Goal: Task Accomplishment & Management: Use online tool/utility

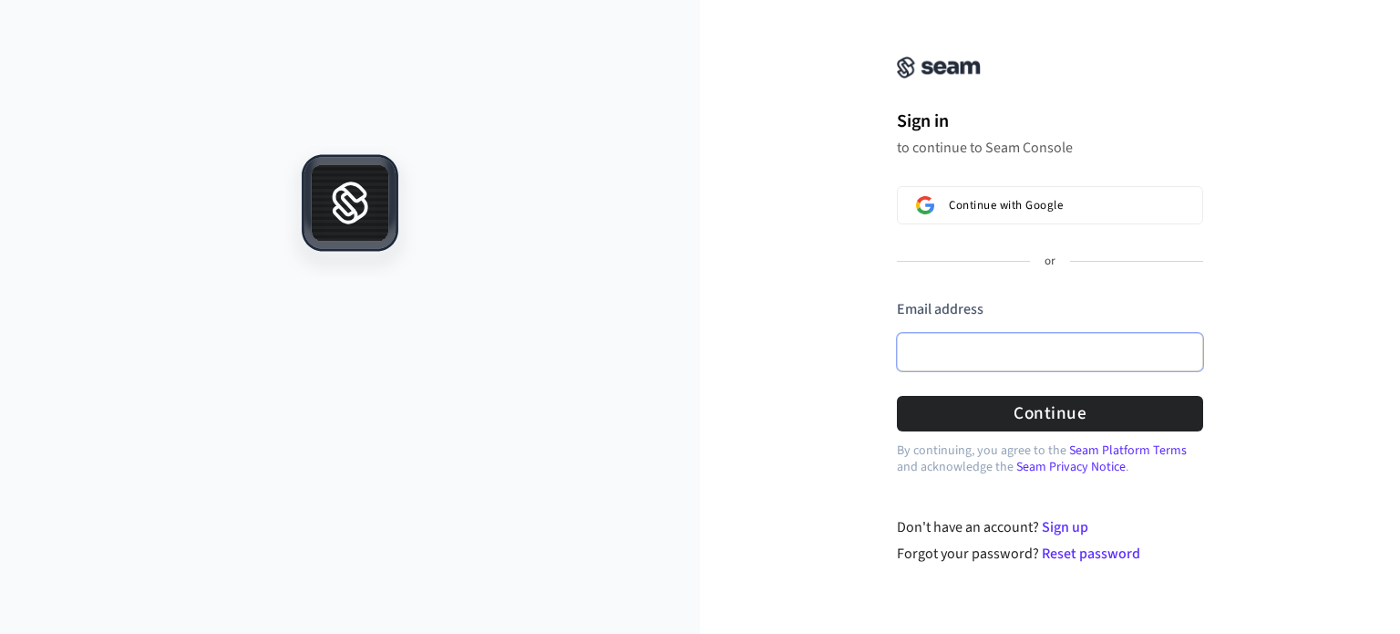
click at [1040, 360] on input "Email address" at bounding box center [1050, 352] width 306 height 38
click at [897, 299] on button "submit" at bounding box center [897, 299] width 0 height 0
type input "**********"
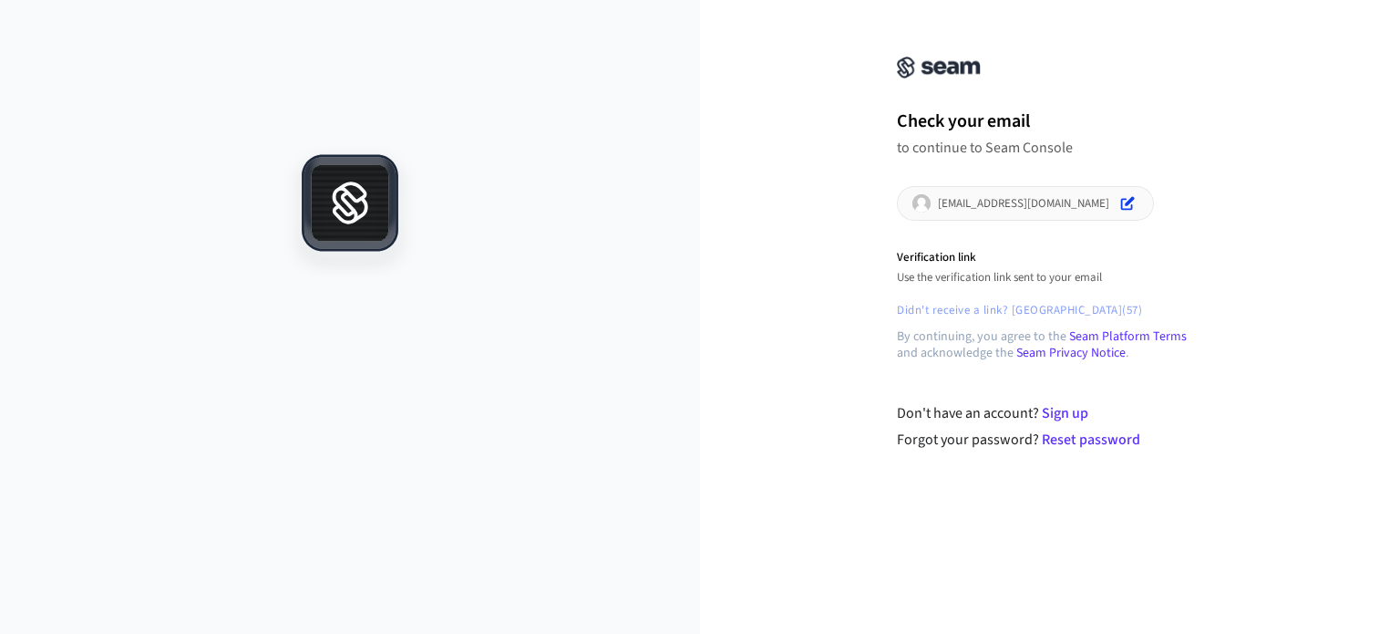
click at [1022, 205] on p "[EMAIL_ADDRESS][DOMAIN_NAME]" at bounding box center [1023, 203] width 171 height 15
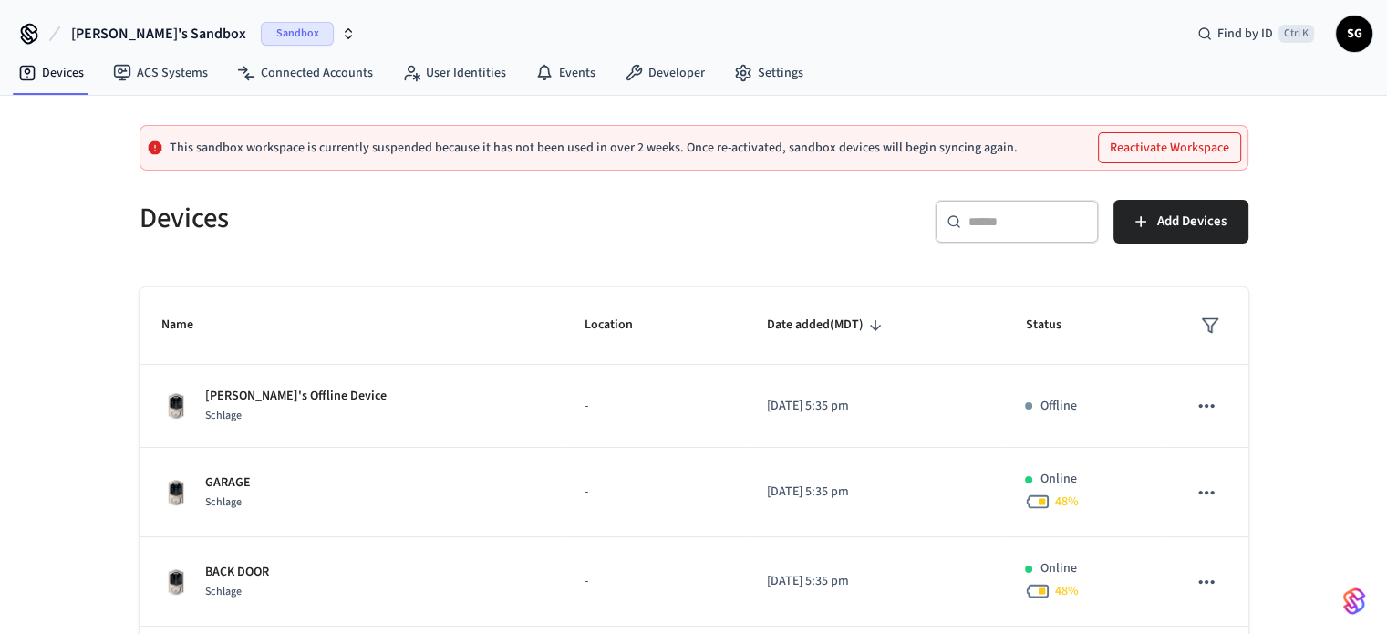
click at [261, 35] on span "Sandbox" at bounding box center [297, 34] width 73 height 24
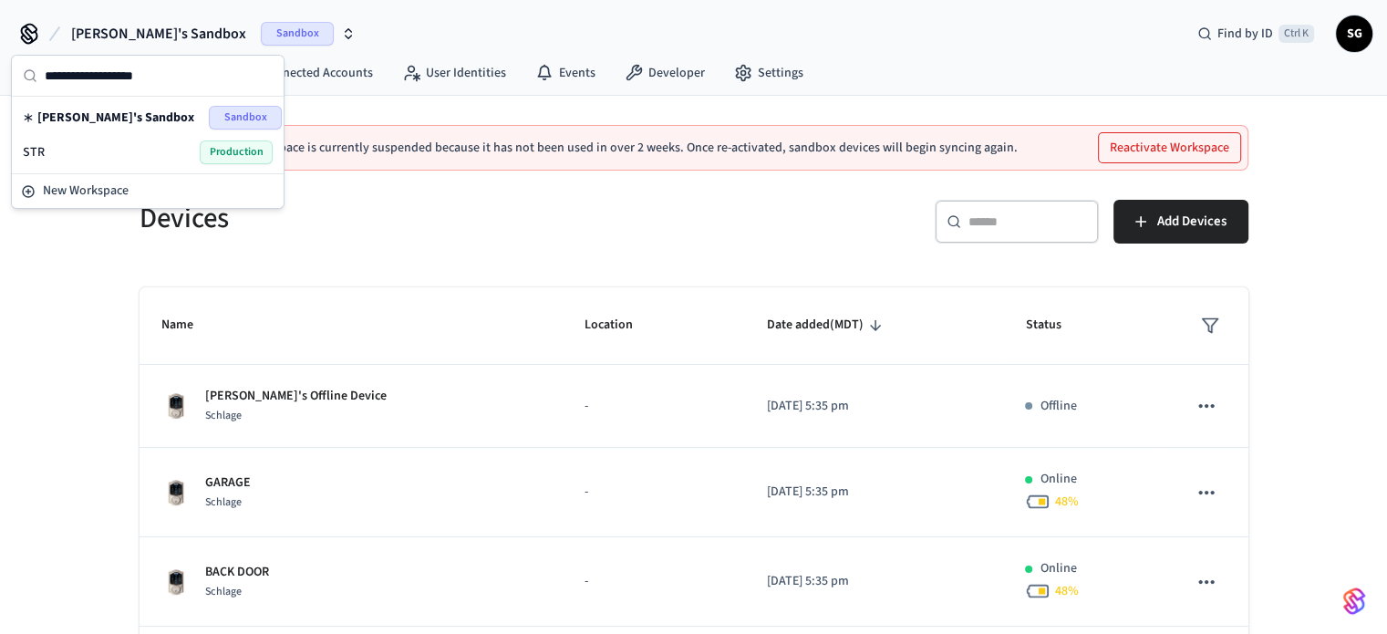
click at [238, 151] on span "Production" at bounding box center [236, 152] width 73 height 24
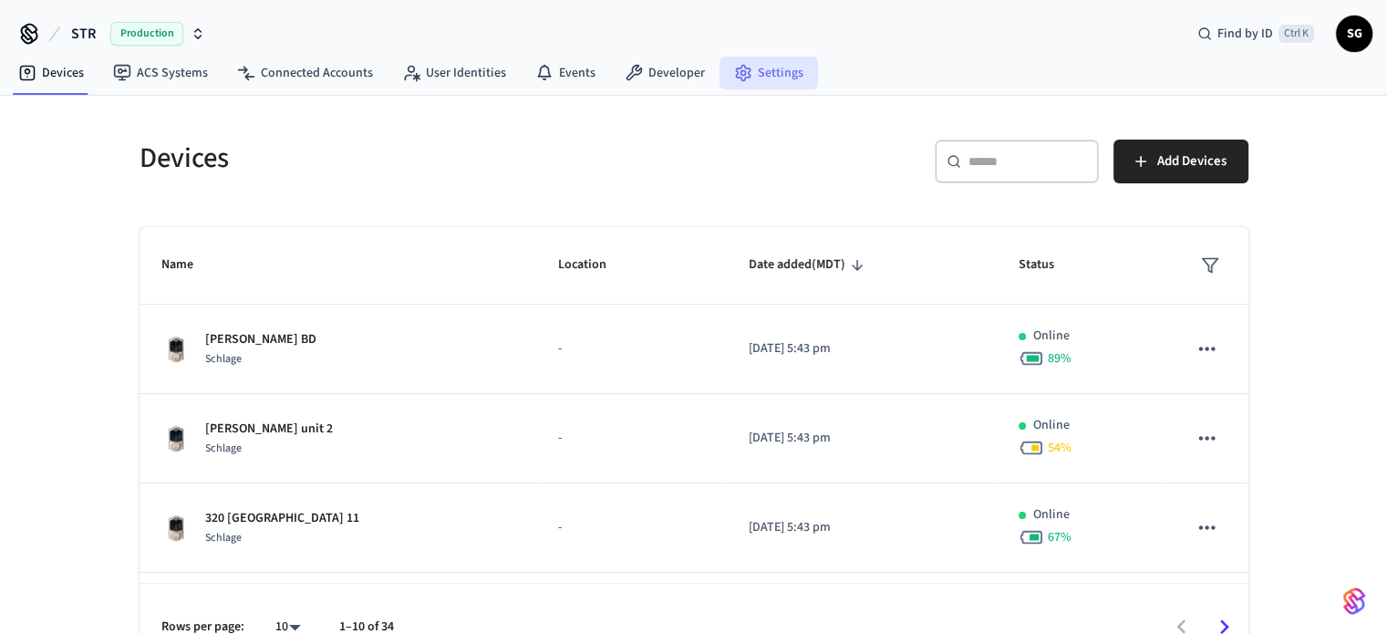
click at [770, 65] on link "Settings" at bounding box center [768, 73] width 98 height 33
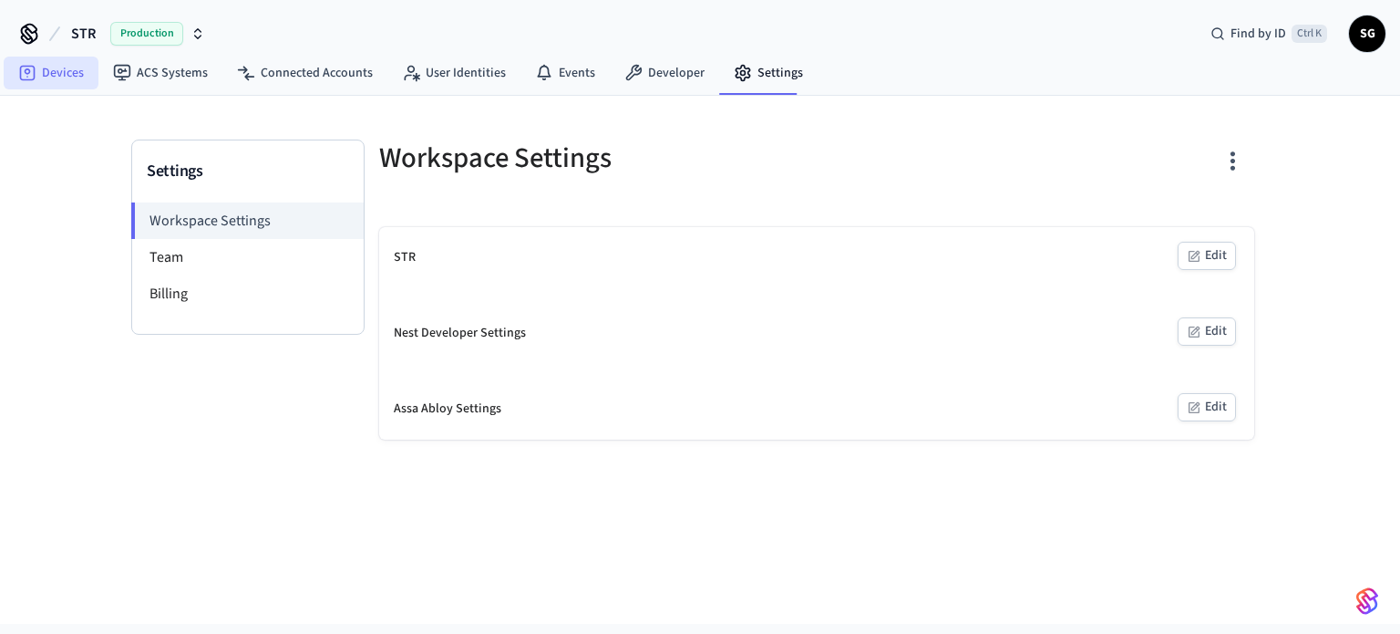
click at [51, 71] on link "Devices" at bounding box center [51, 73] width 95 height 33
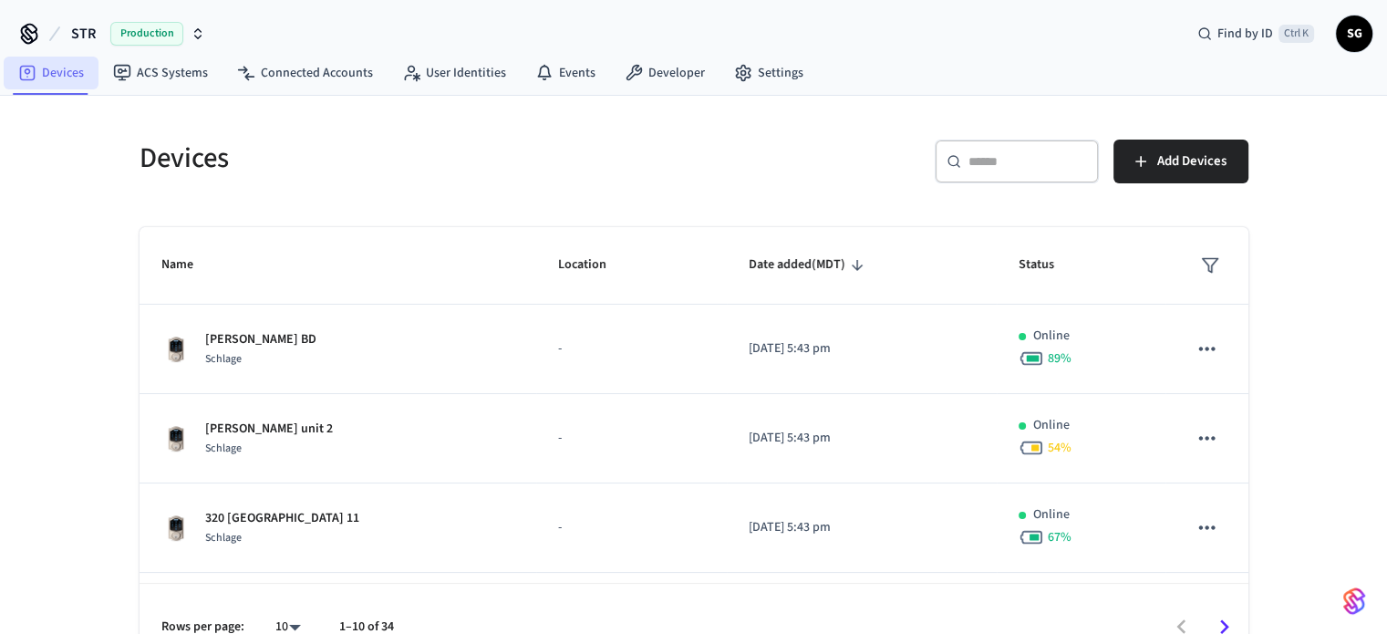
click at [42, 76] on link "Devices" at bounding box center [51, 73] width 95 height 33
click at [1351, 32] on span "SG" at bounding box center [1354, 33] width 33 height 33
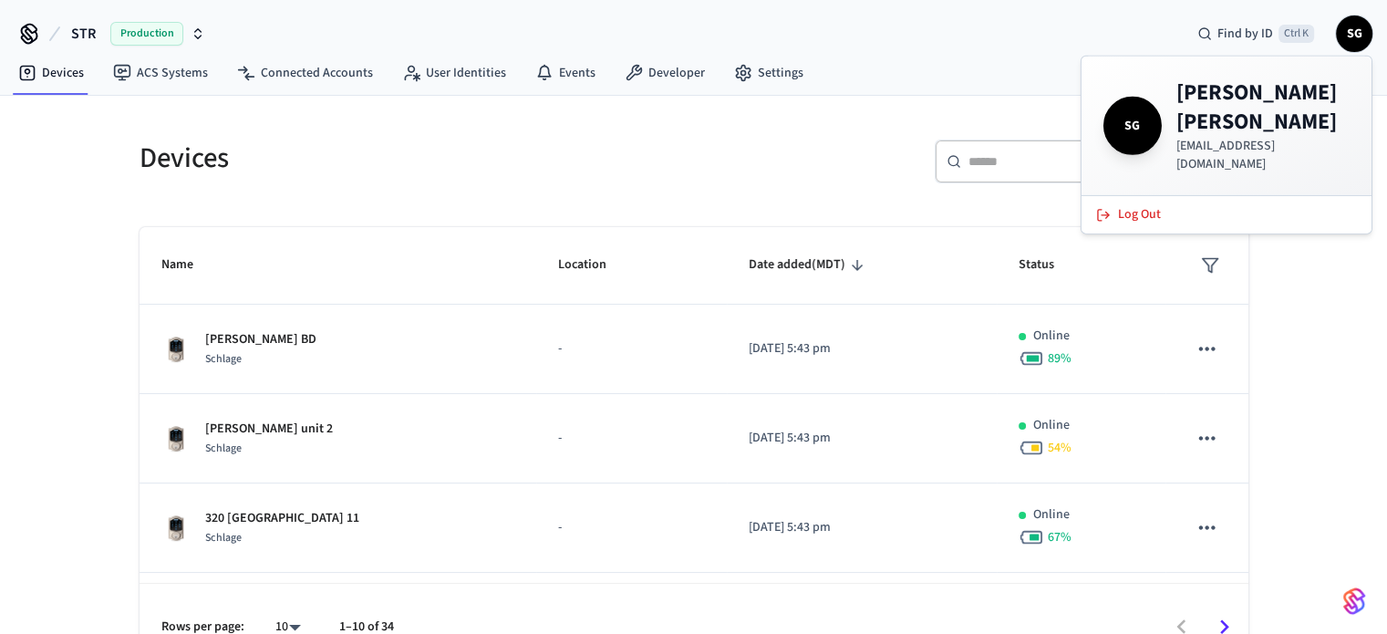
click at [1122, 120] on span "SG" at bounding box center [1132, 125] width 51 height 51
click at [1201, 105] on h4 "[PERSON_NAME]" at bounding box center [1262, 107] width 173 height 58
click at [733, 119] on div "​ ​ Add Devices" at bounding box center [965, 158] width 565 height 80
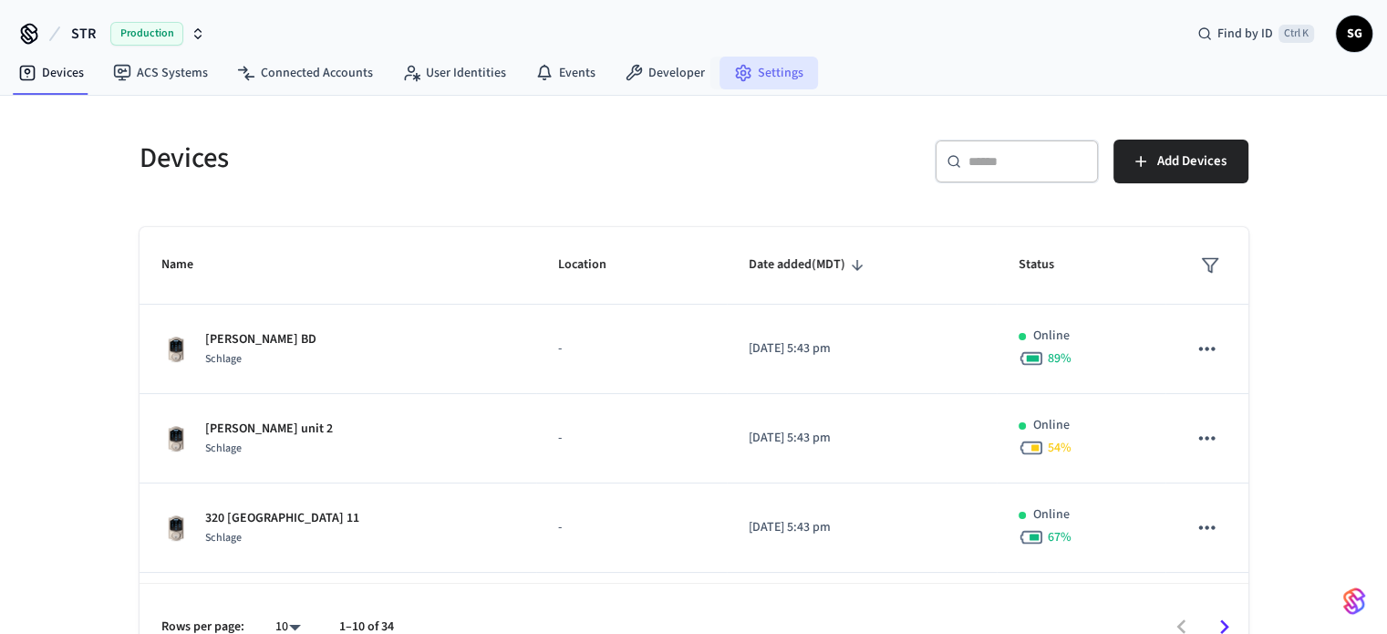
click at [746, 62] on link "Settings" at bounding box center [768, 73] width 98 height 33
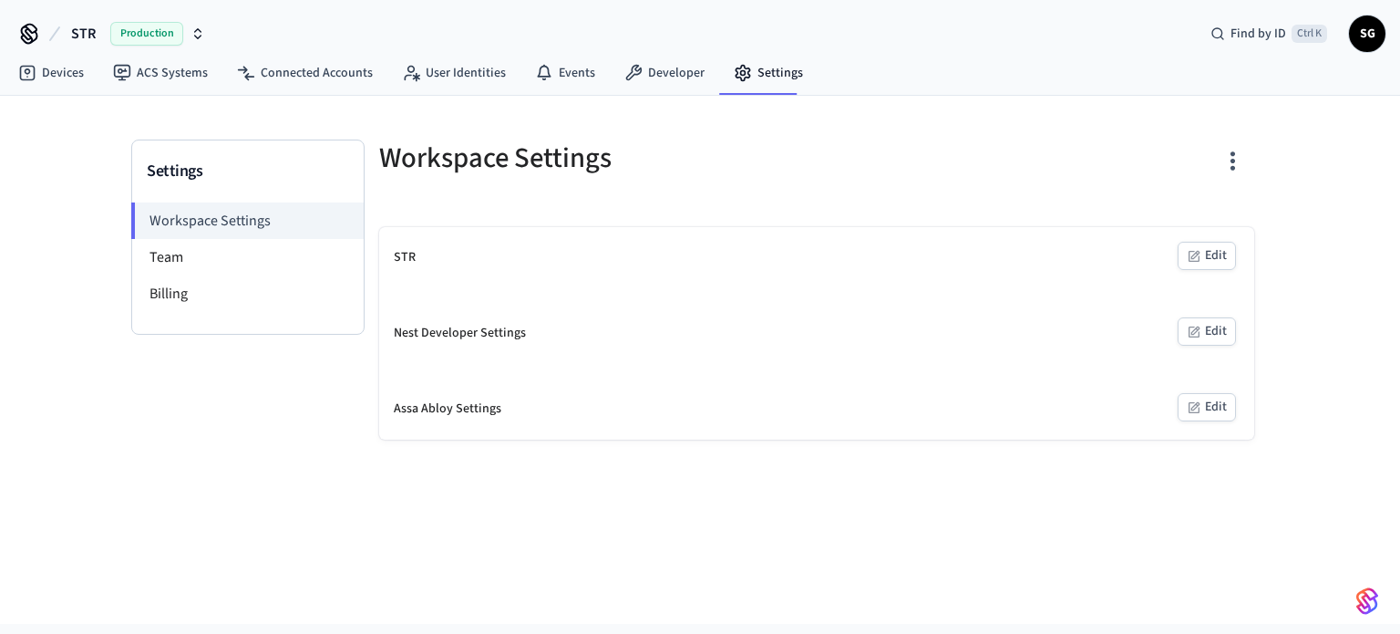
click at [417, 265] on div "STR Edit" at bounding box center [816, 257] width 875 height 61
click at [1225, 251] on button "Edit" at bounding box center [1207, 256] width 58 height 28
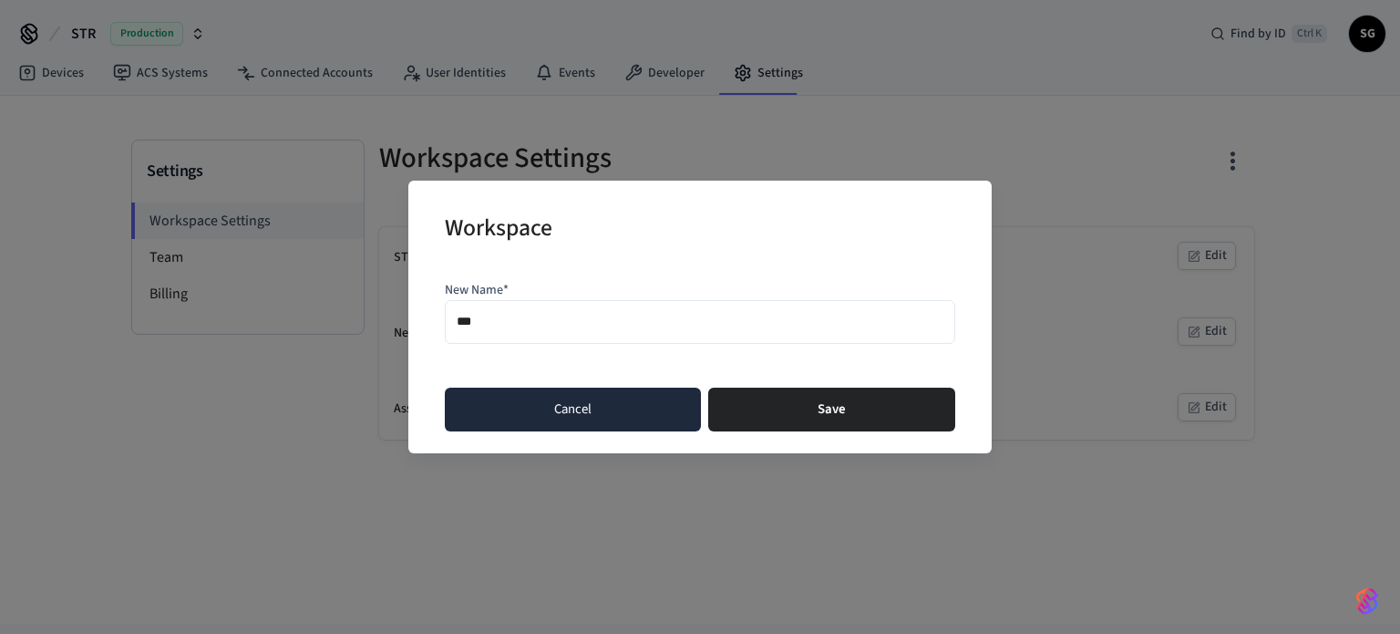
click at [575, 398] on button "Cancel" at bounding box center [573, 409] width 256 height 44
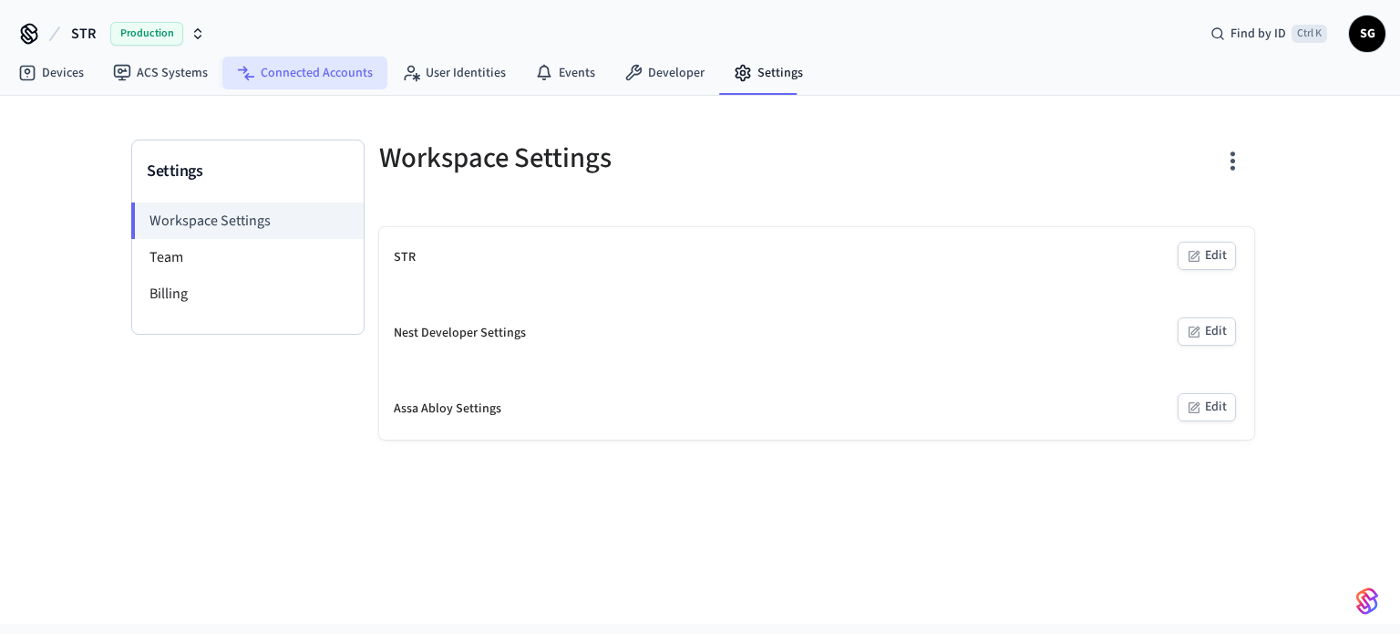
click at [294, 83] on link "Connected Accounts" at bounding box center [304, 73] width 165 height 33
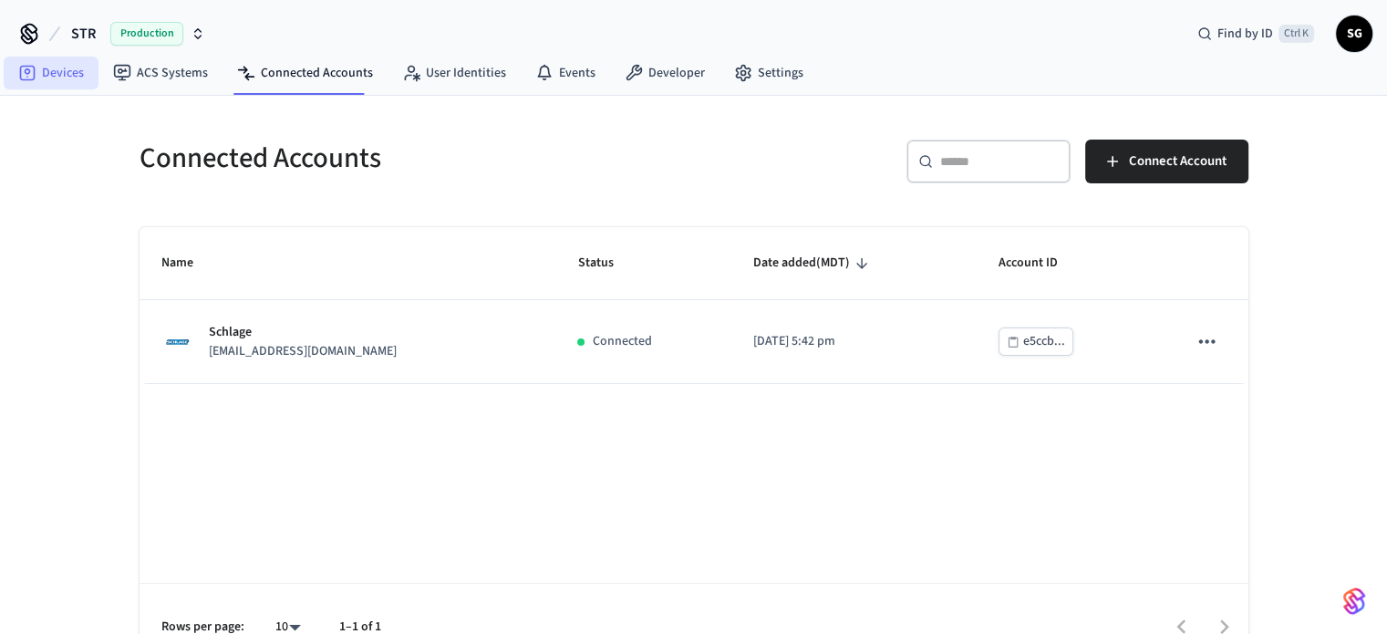
click at [58, 67] on link "Devices" at bounding box center [51, 73] width 95 height 33
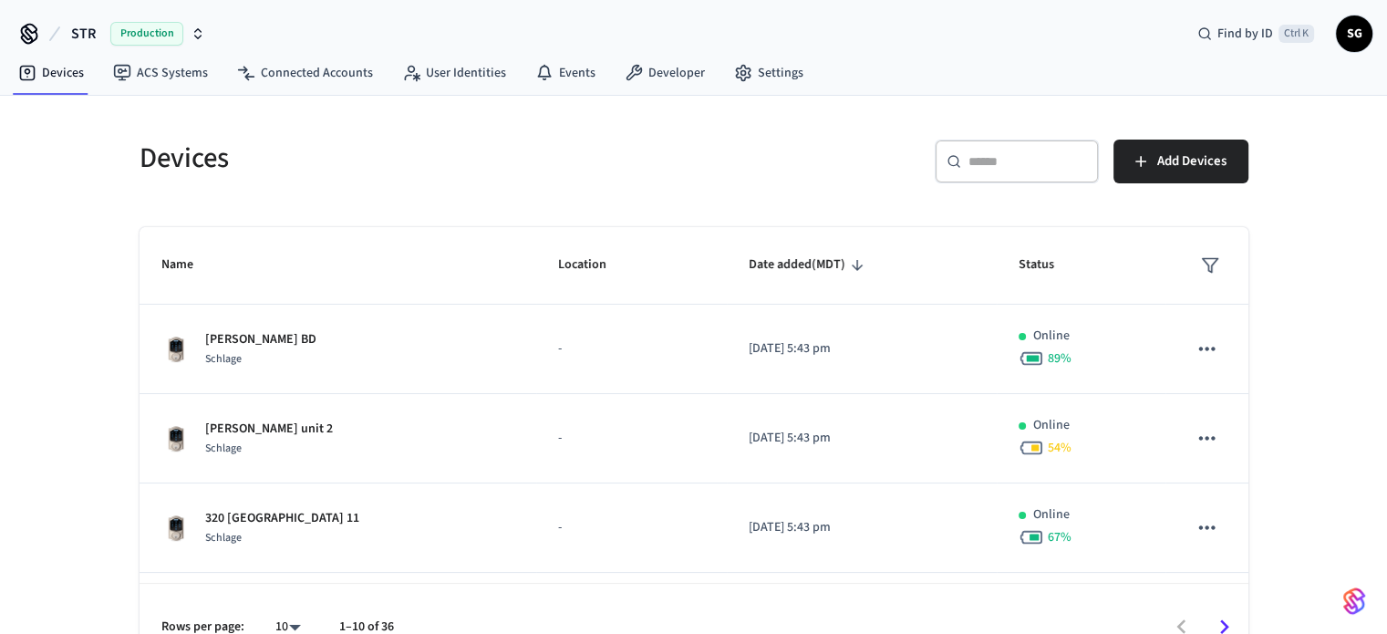
click at [32, 36] on icon at bounding box center [29, 33] width 29 height 29
click at [84, 36] on span "STR" at bounding box center [83, 34] width 25 height 22
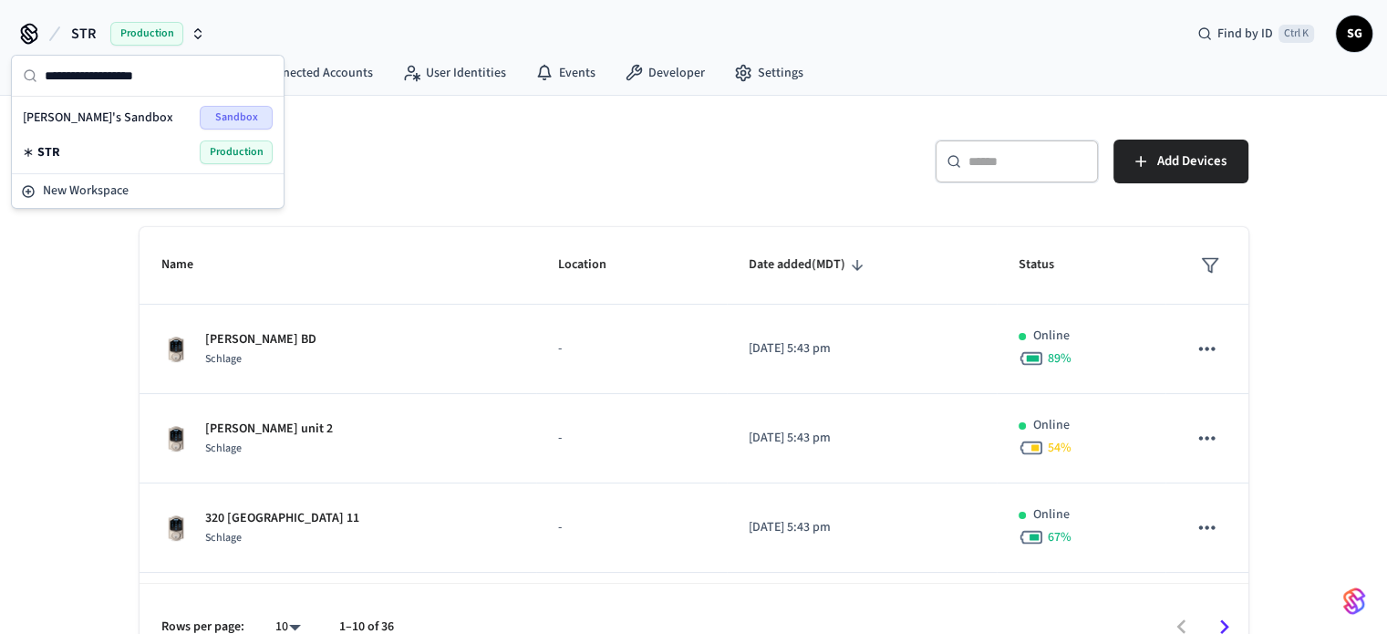
click at [86, 306] on div "Devices ​ ​ Add Devices Name Location Date added (MDT) Status [PERSON_NAME] Mai…" at bounding box center [693, 383] width 1387 height 575
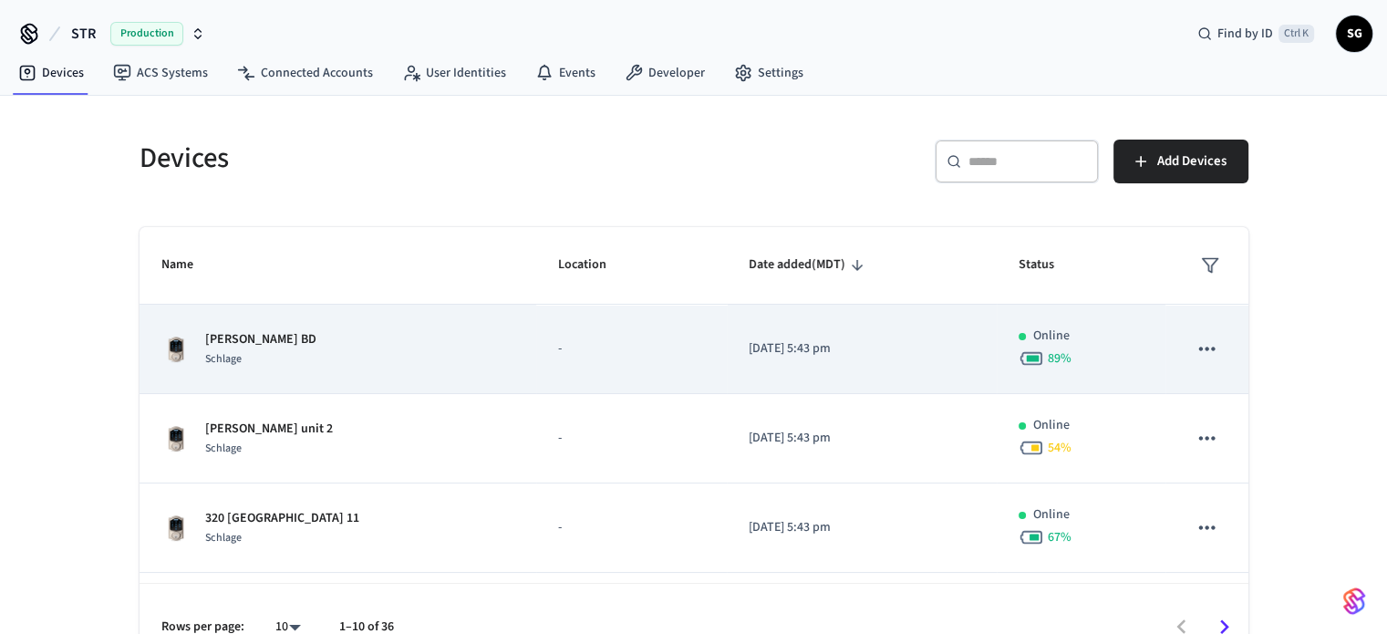
click at [259, 346] on p "[PERSON_NAME] BD" at bounding box center [260, 339] width 111 height 19
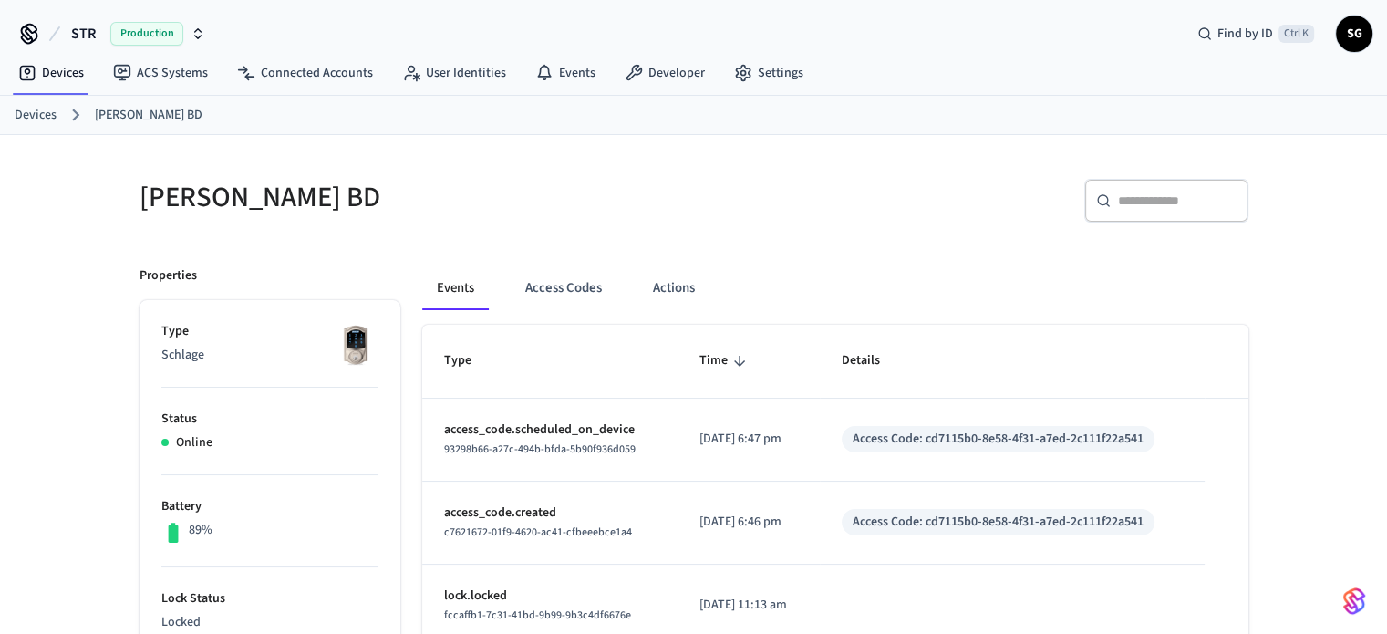
click at [30, 116] on link "Devices" at bounding box center [36, 115] width 42 height 19
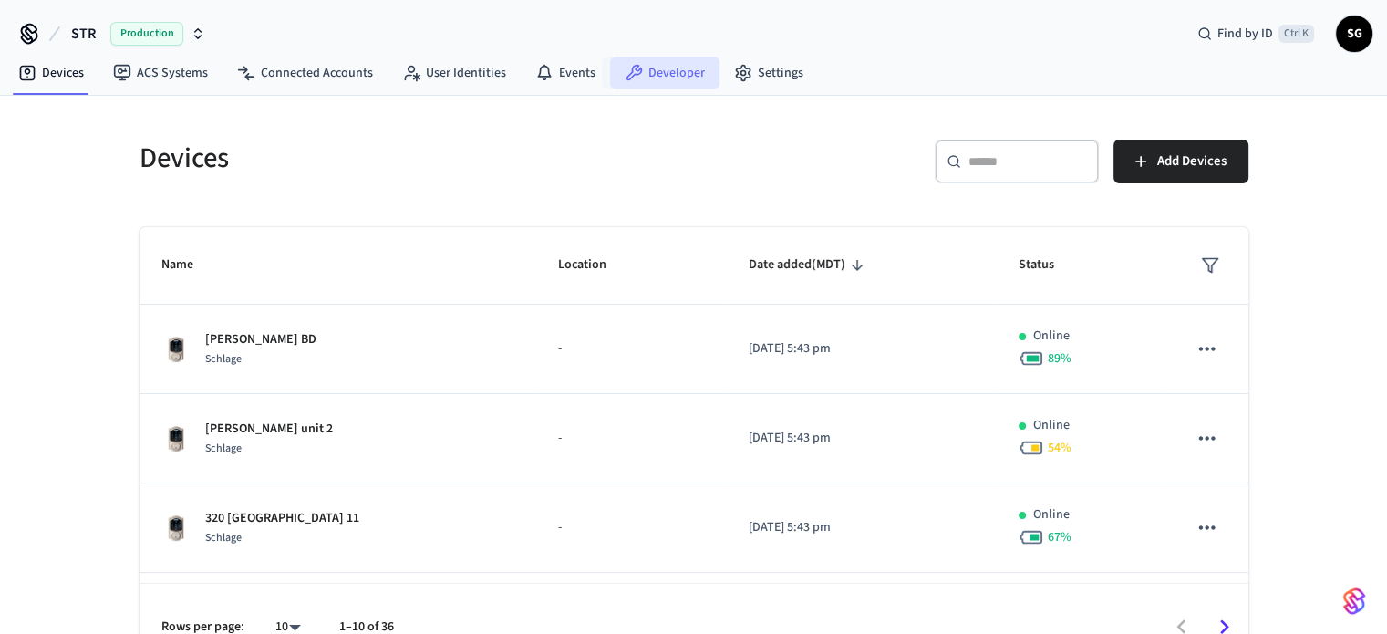
click at [654, 76] on link "Developer" at bounding box center [664, 73] width 109 height 33
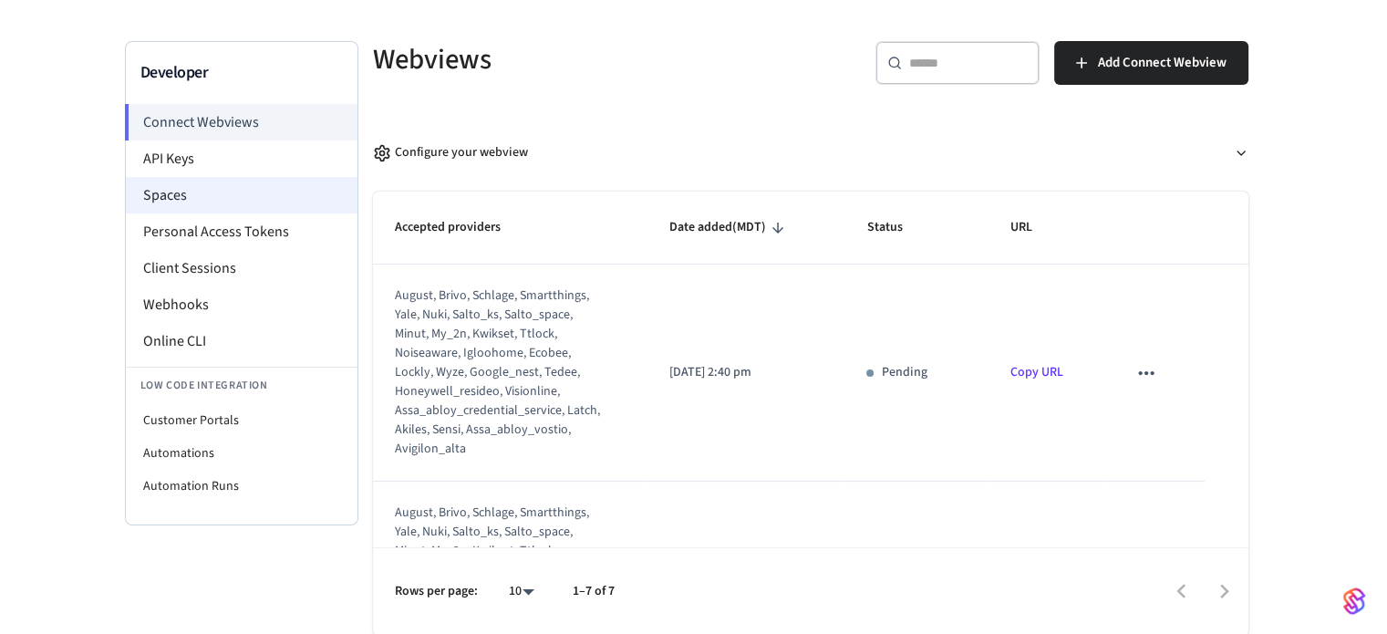
scroll to position [98, 0]
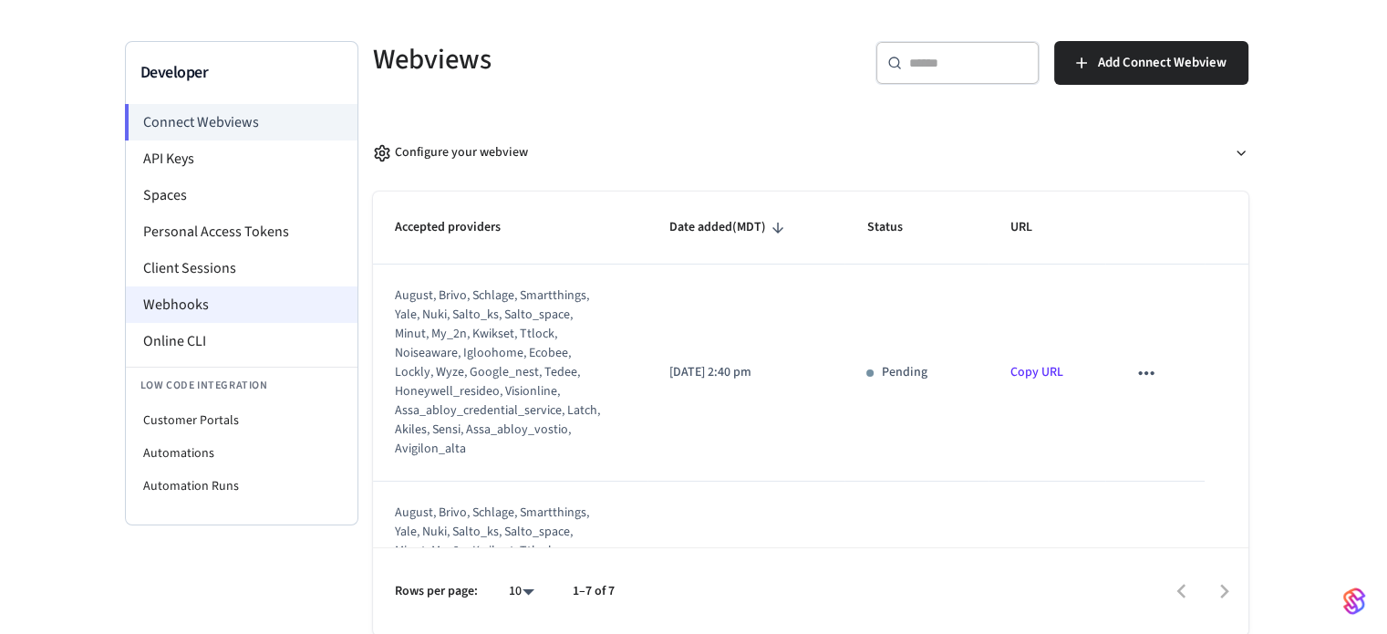
click at [187, 302] on li "Webhooks" at bounding box center [242, 304] width 232 height 36
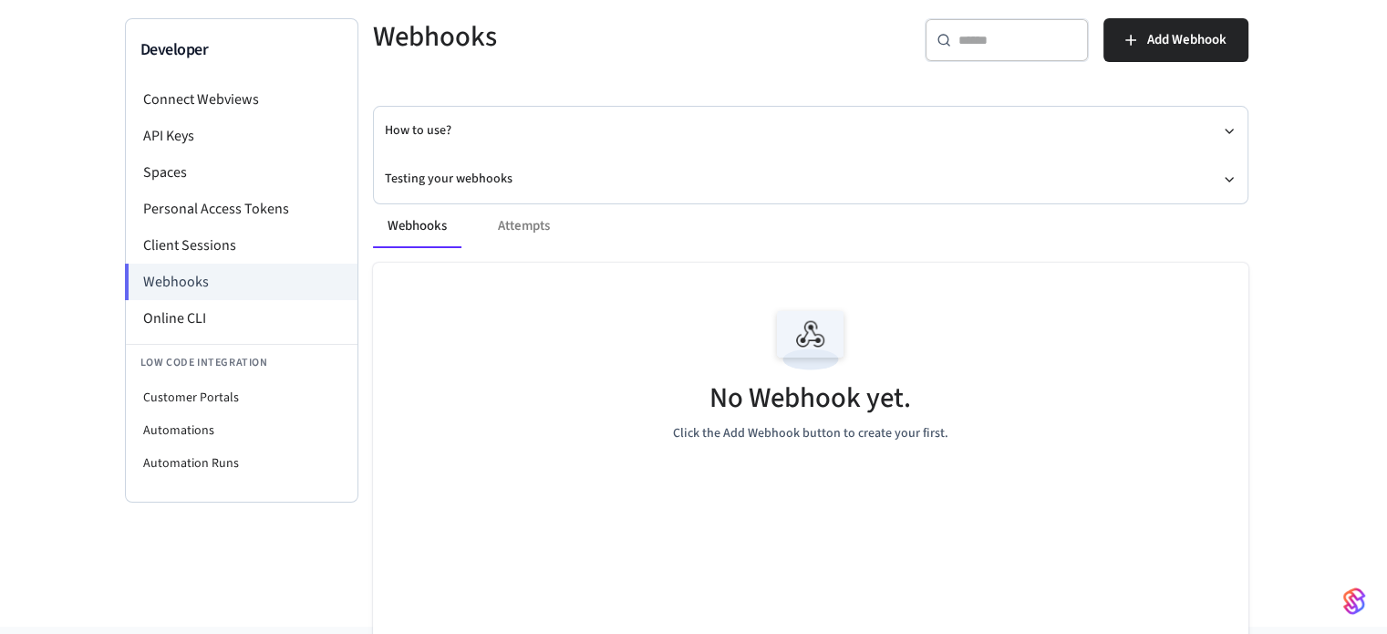
scroll to position [91, 0]
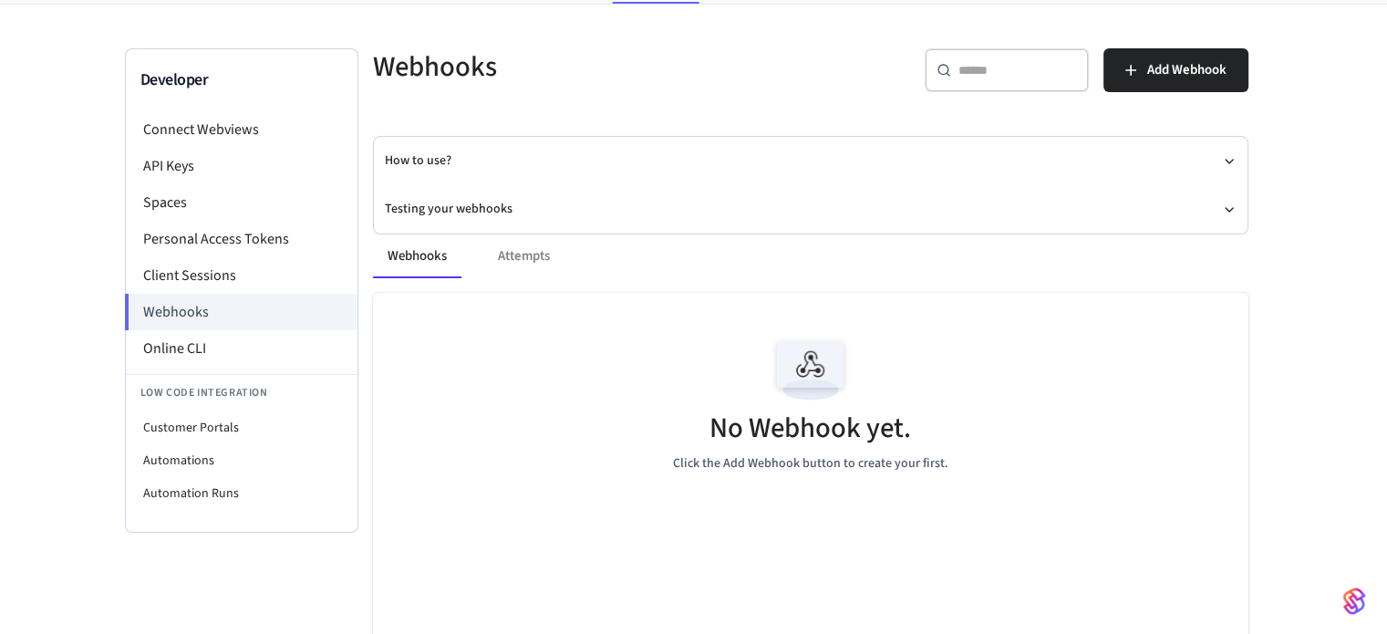
click at [811, 386] on img at bounding box center [811, 370] width 82 height 82
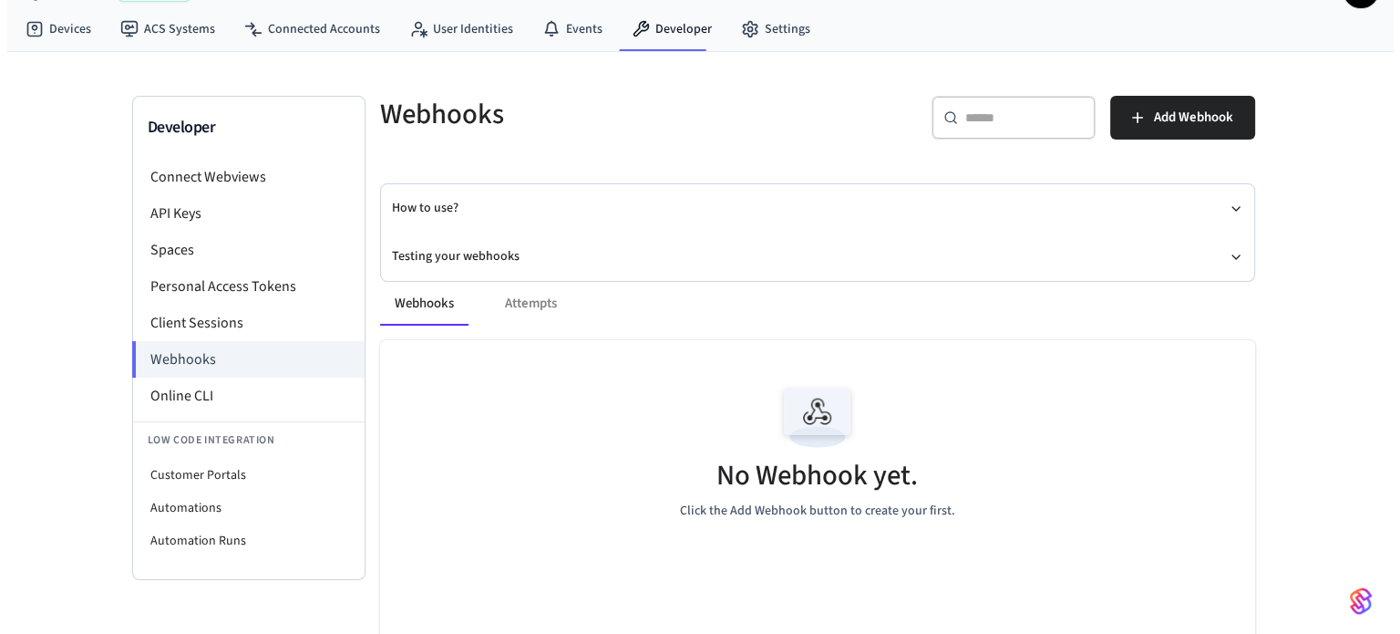
scroll to position [0, 0]
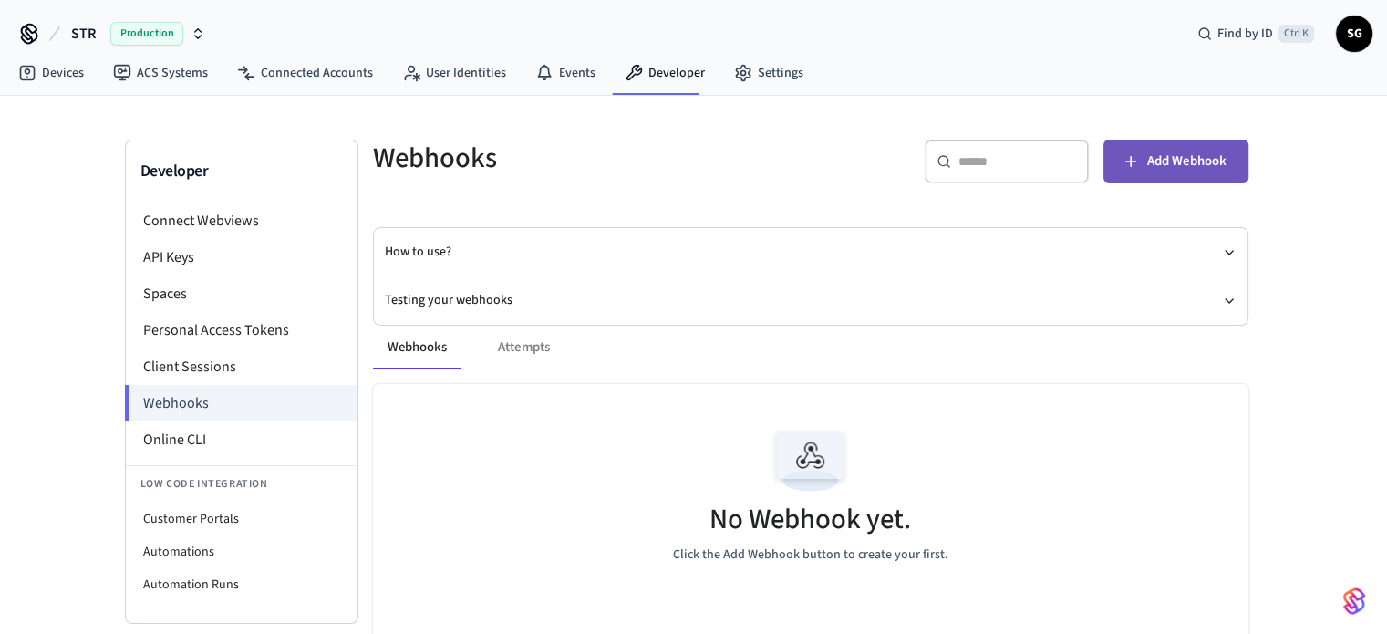
click at [1192, 165] on span "Add Webhook" at bounding box center [1186, 162] width 79 height 24
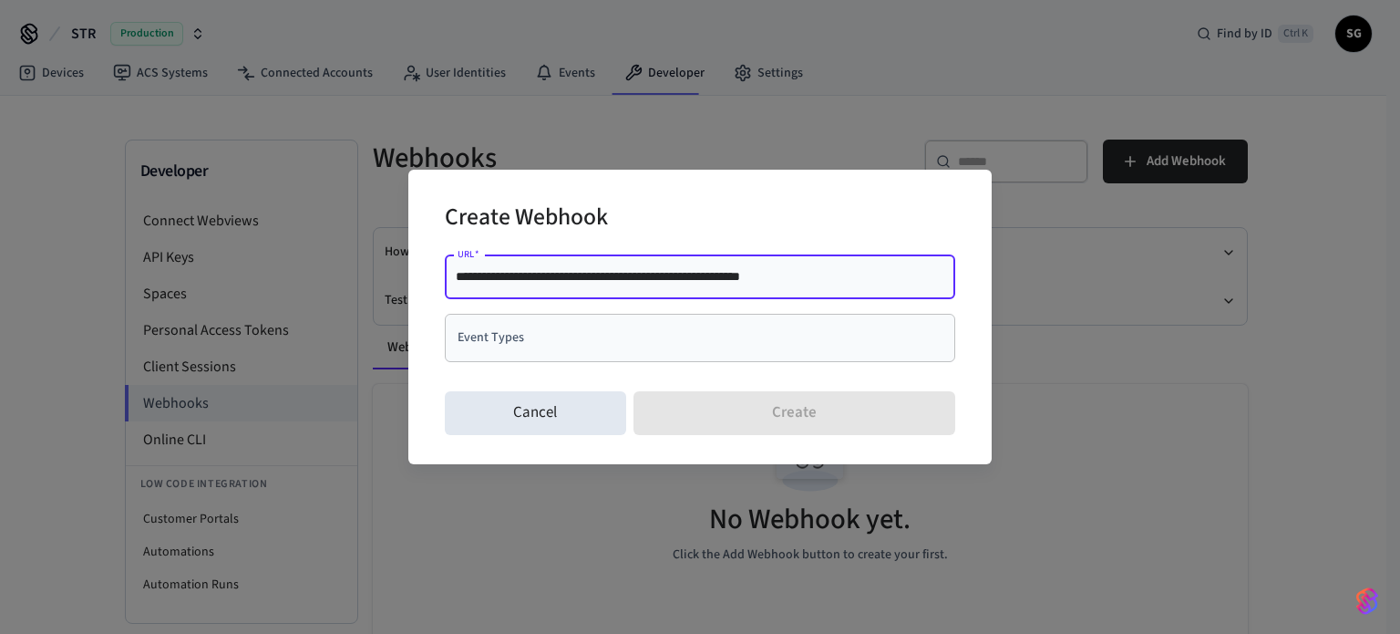
type input "**********"
click at [842, 381] on div "**********" at bounding box center [700, 316] width 511 height 136
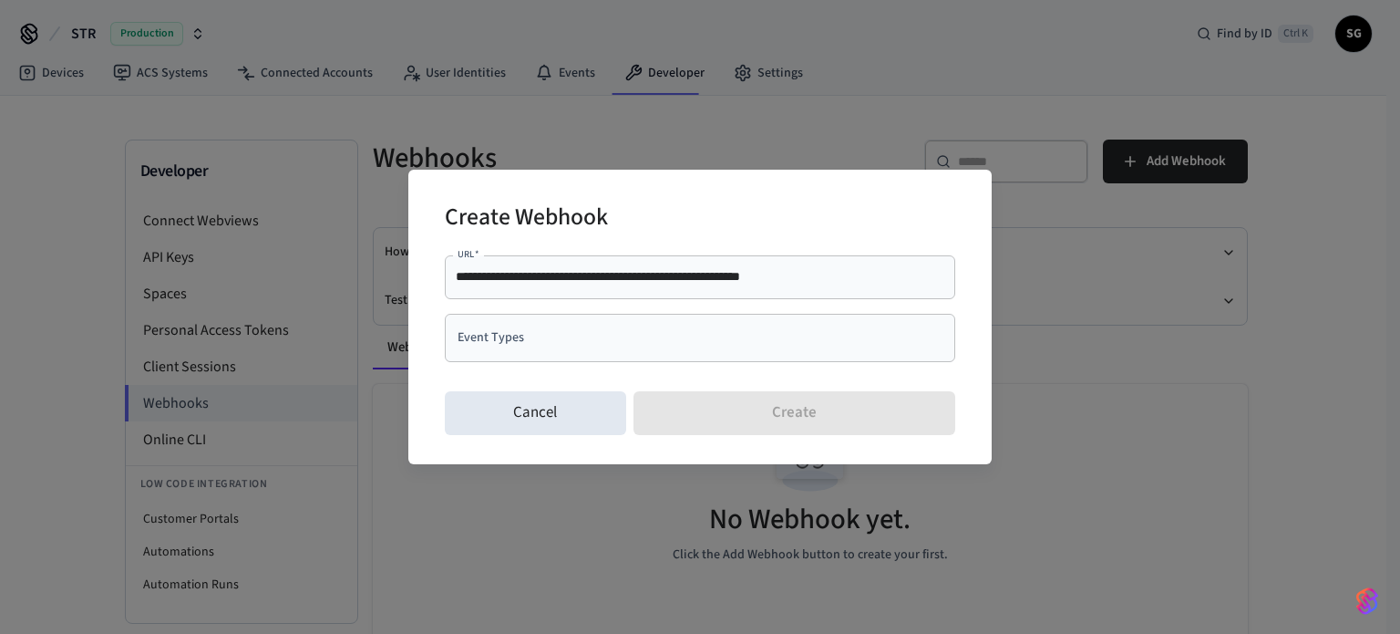
click at [802, 350] on input "Event Types" at bounding box center [686, 338] width 467 height 32
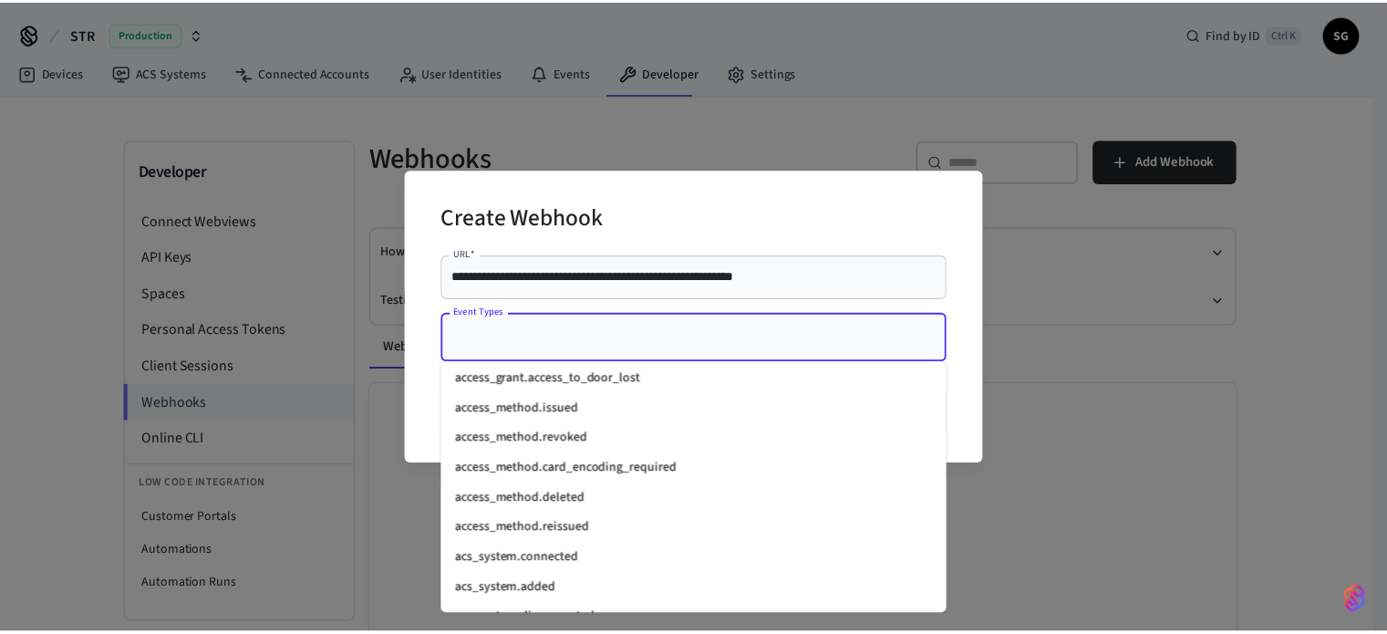
scroll to position [638, 0]
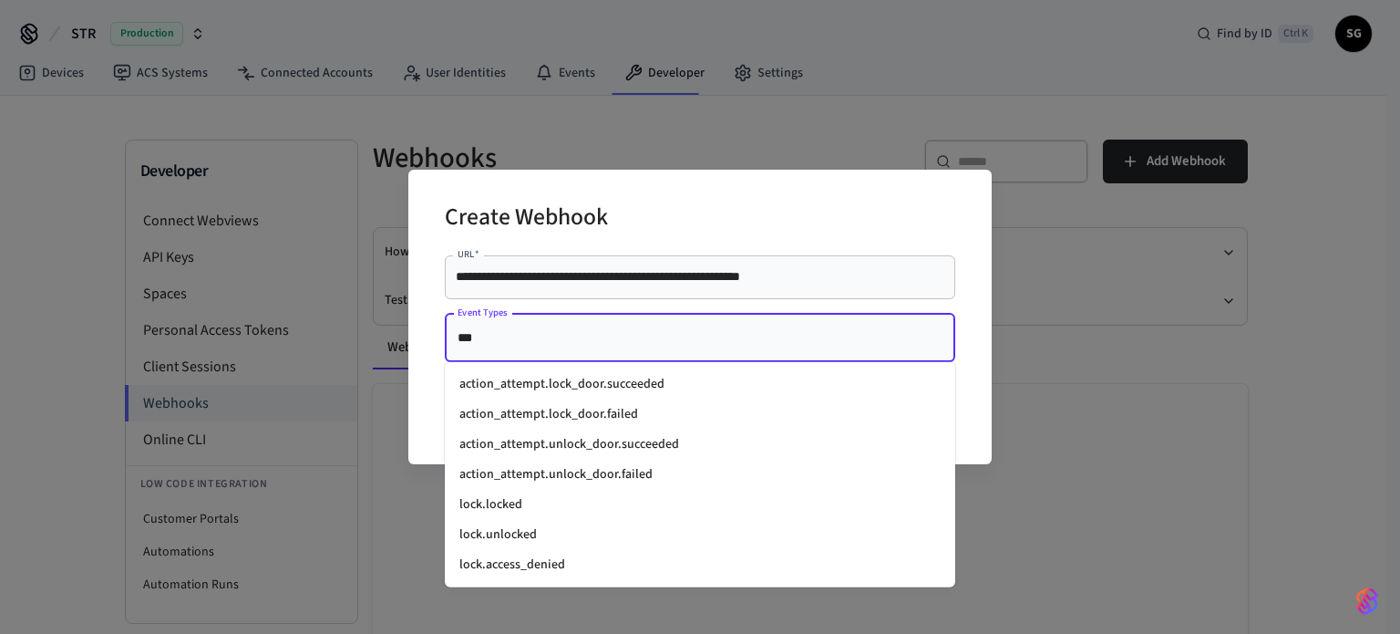
type input "****"
click at [499, 532] on li "lock.unlocked" at bounding box center [700, 535] width 511 height 30
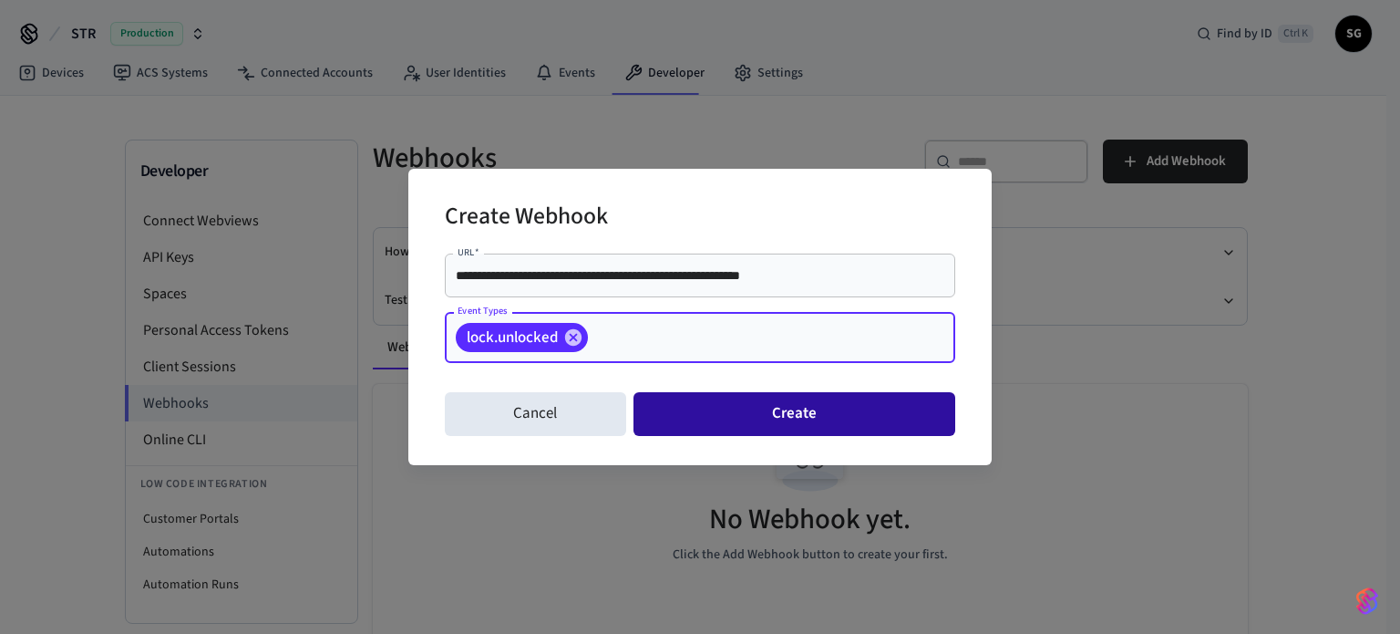
click at [804, 423] on button "Create" at bounding box center [795, 414] width 322 height 44
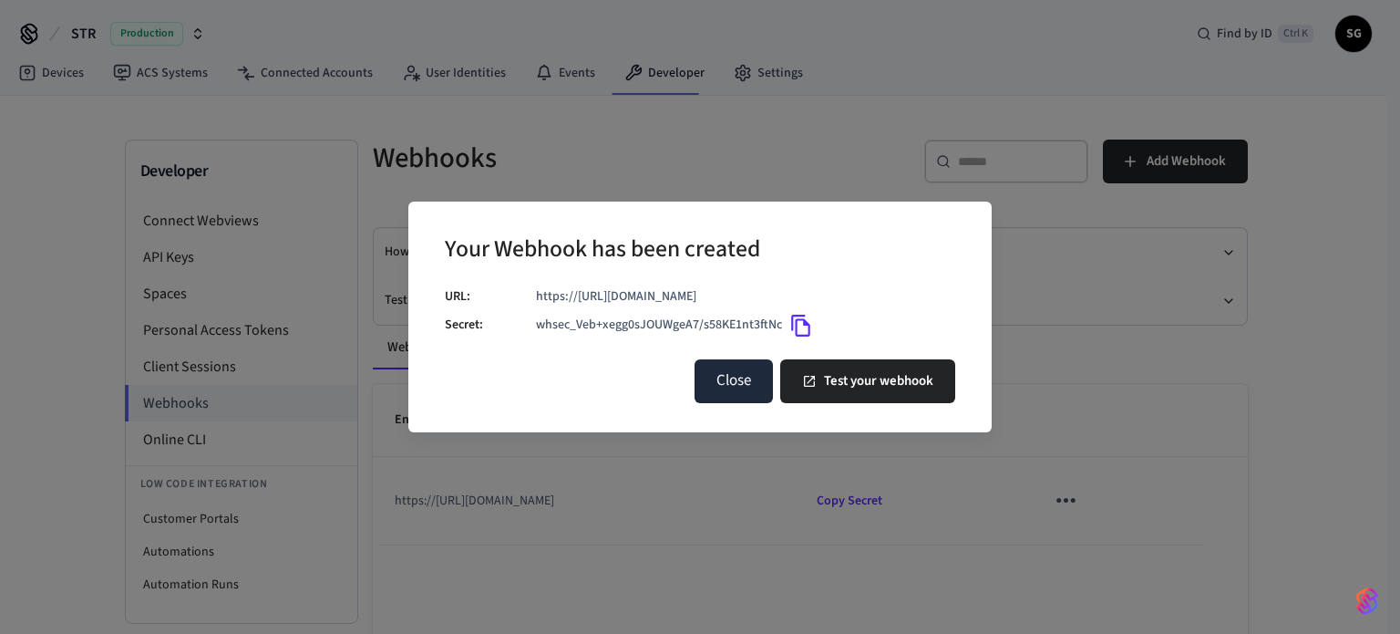
click at [727, 381] on button "Close" at bounding box center [734, 381] width 78 height 44
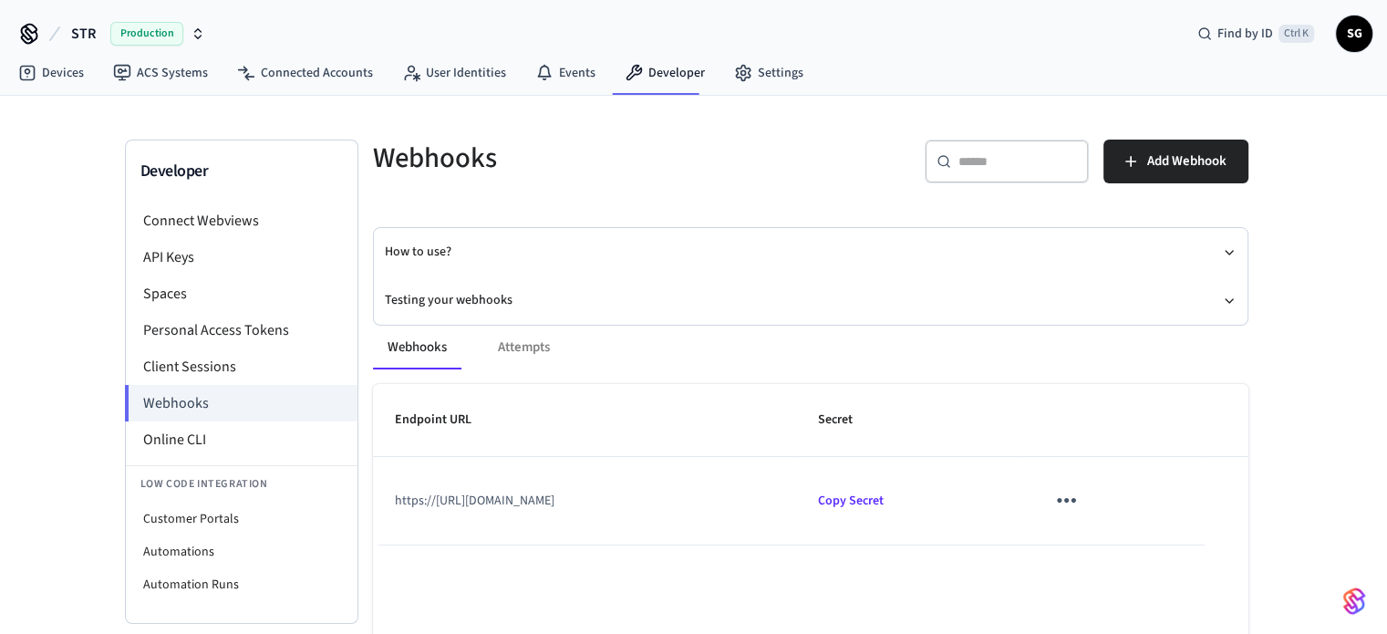
click at [529, 353] on div "Webhooks Attempts" at bounding box center [810, 347] width 875 height 44
click at [1080, 505] on icon "sticky table" at bounding box center [1066, 500] width 28 height 28
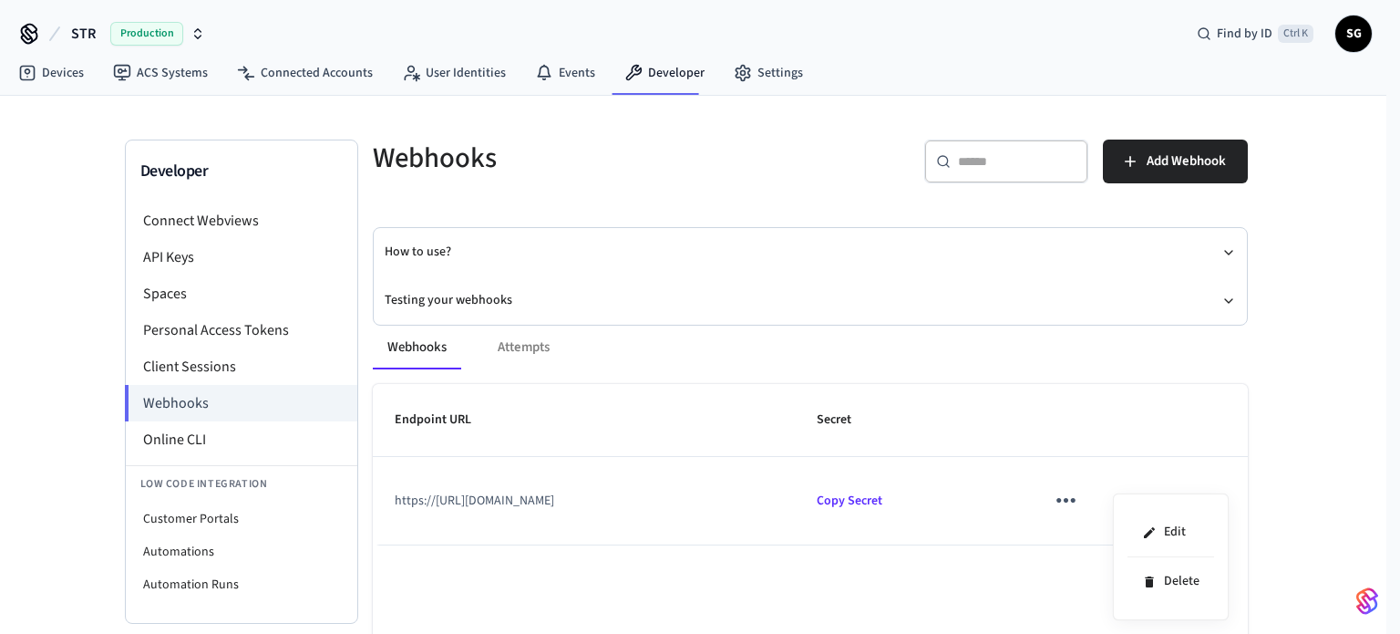
click at [886, 511] on div at bounding box center [700, 317] width 1400 height 634
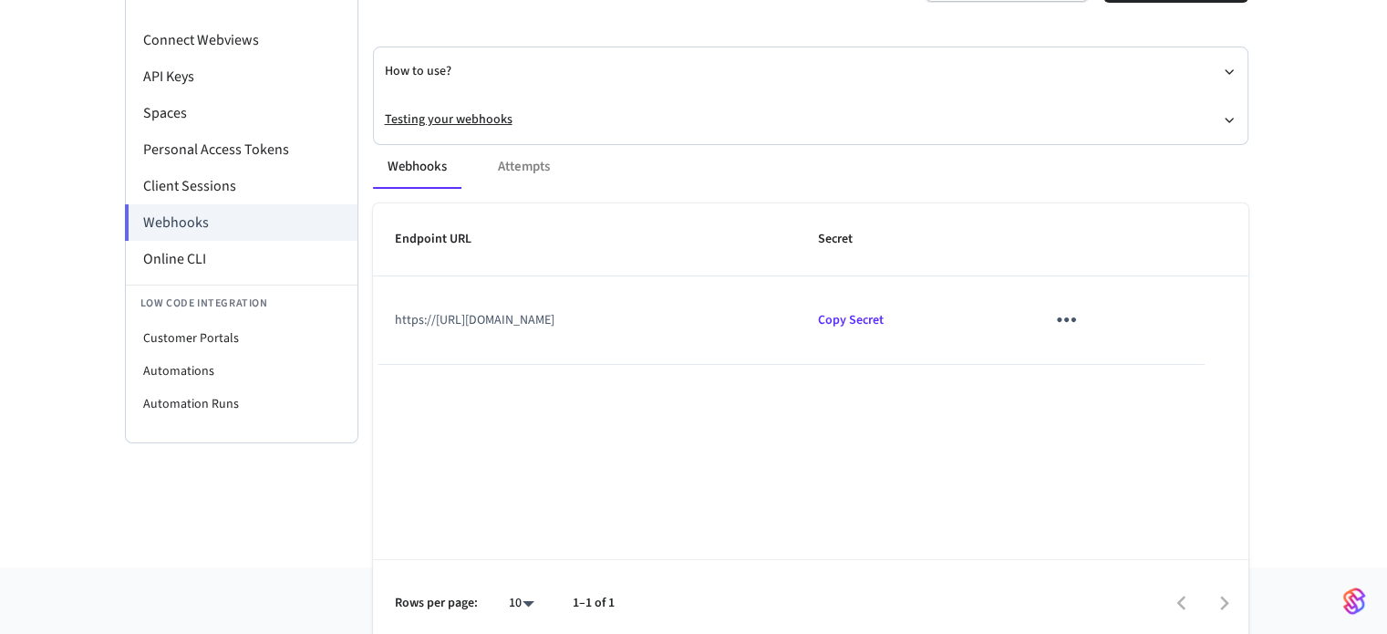
scroll to position [182, 0]
click at [1080, 321] on icon "sticky table" at bounding box center [1066, 318] width 28 height 28
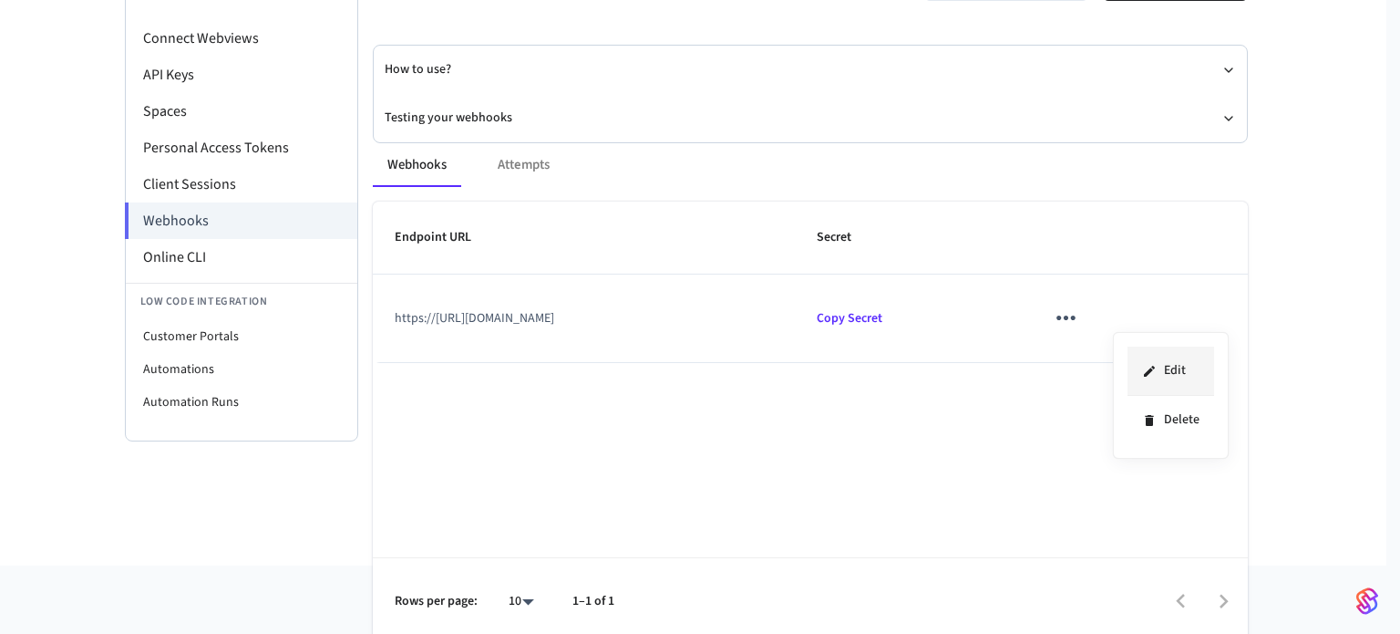
click at [1177, 374] on li "Edit" at bounding box center [1171, 370] width 87 height 49
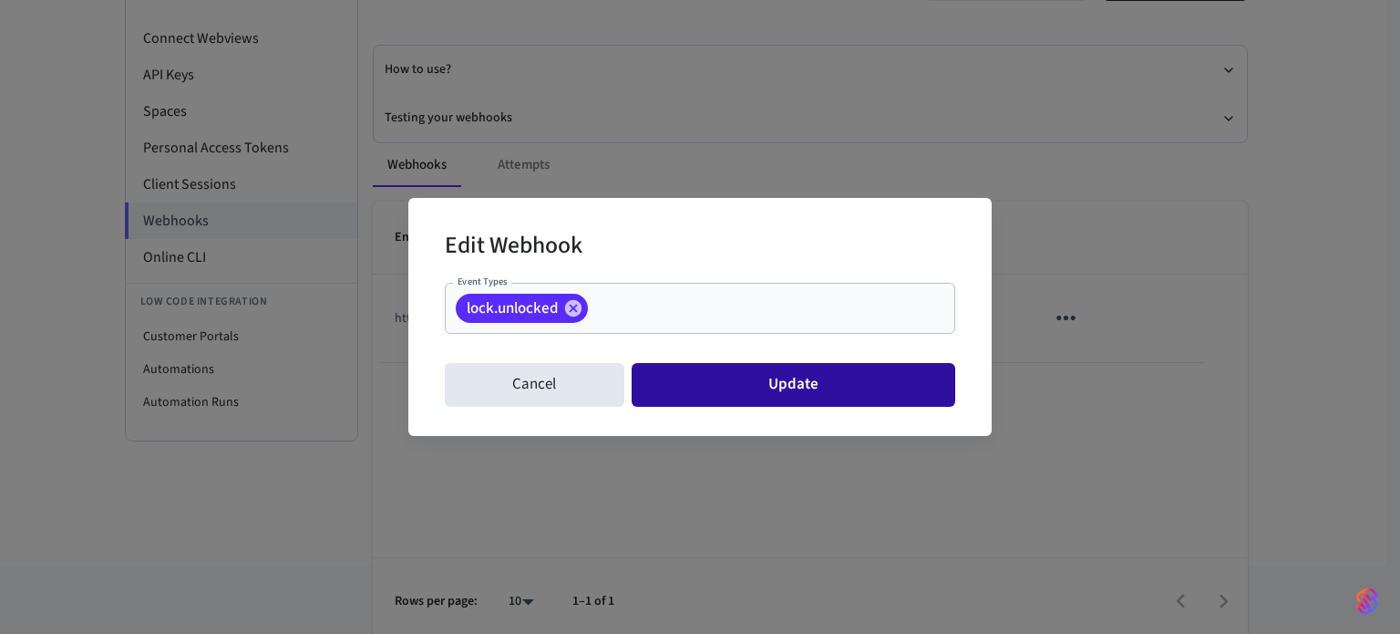
click at [729, 380] on button "Update" at bounding box center [794, 385] width 324 height 44
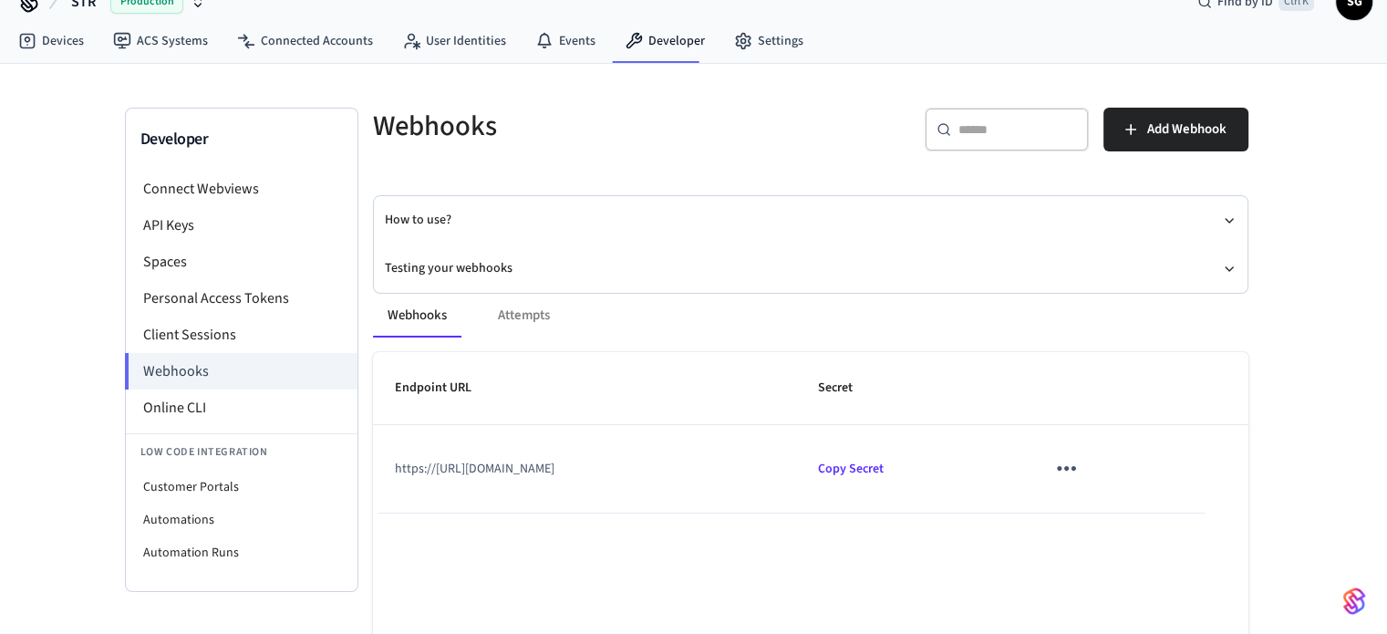
scroll to position [0, 0]
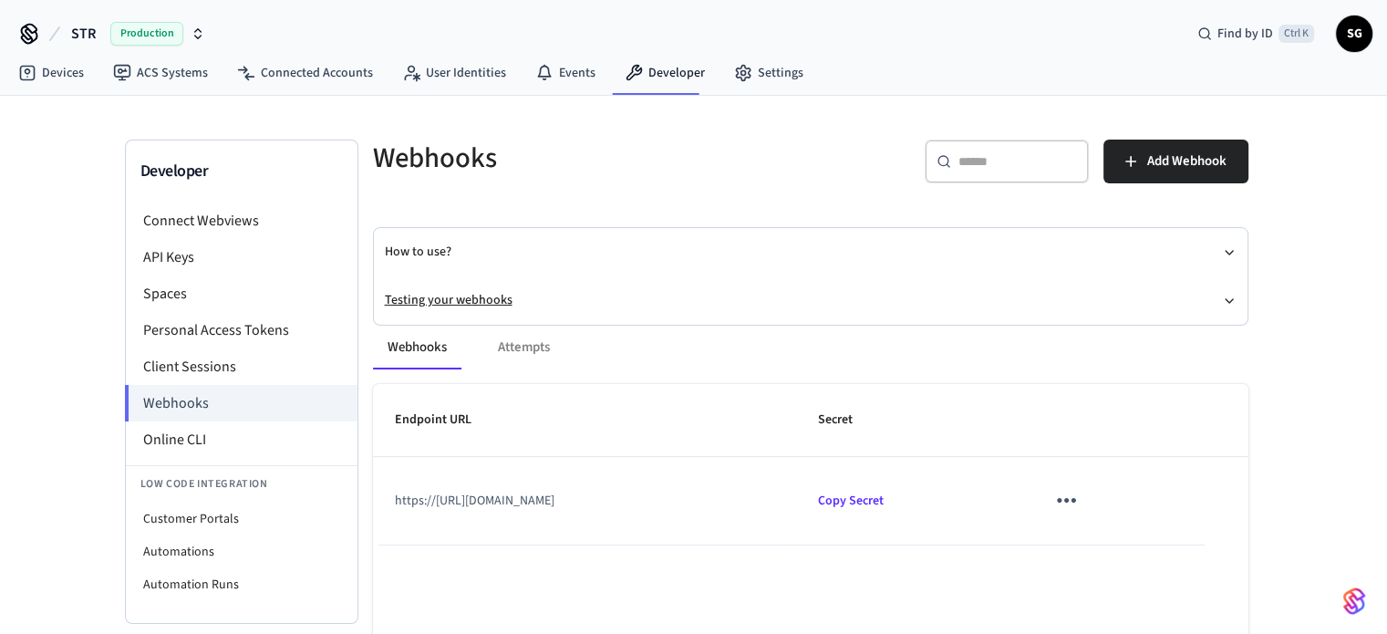
click at [816, 301] on button "Testing your webhooks" at bounding box center [811, 300] width 852 height 48
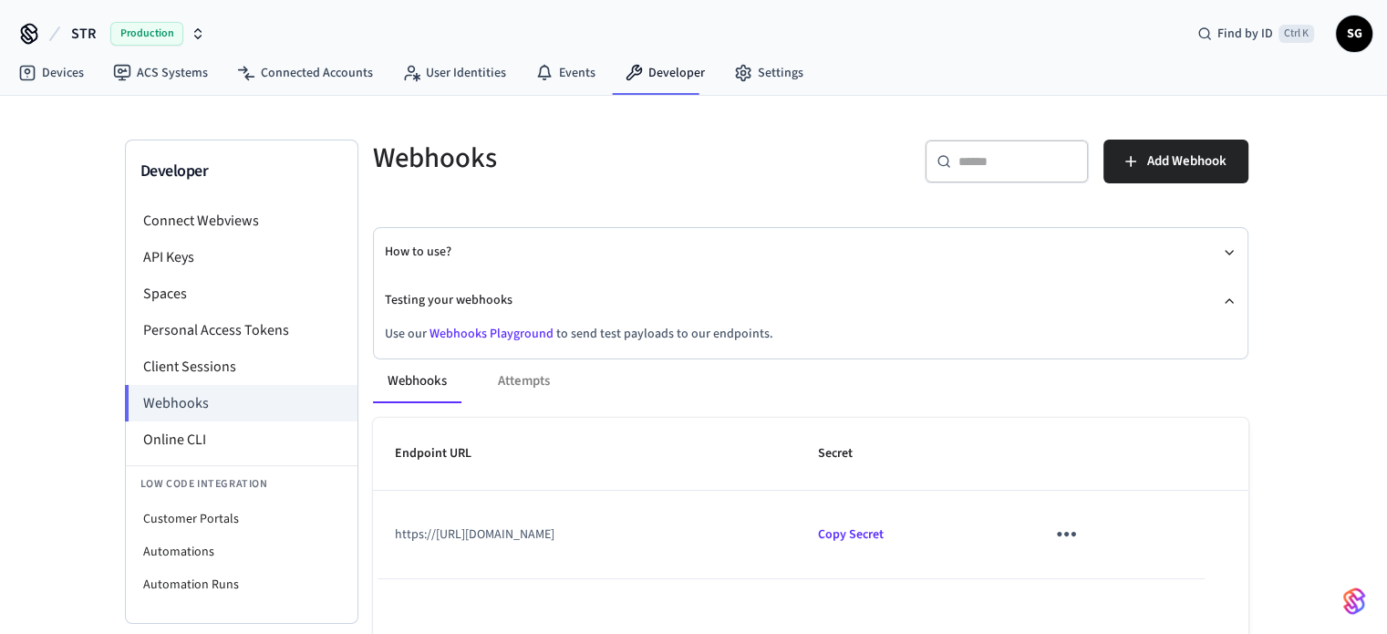
click at [520, 375] on div "Webhooks Attempts" at bounding box center [810, 381] width 875 height 44
click at [522, 378] on div "Webhooks Attempts" at bounding box center [810, 381] width 875 height 44
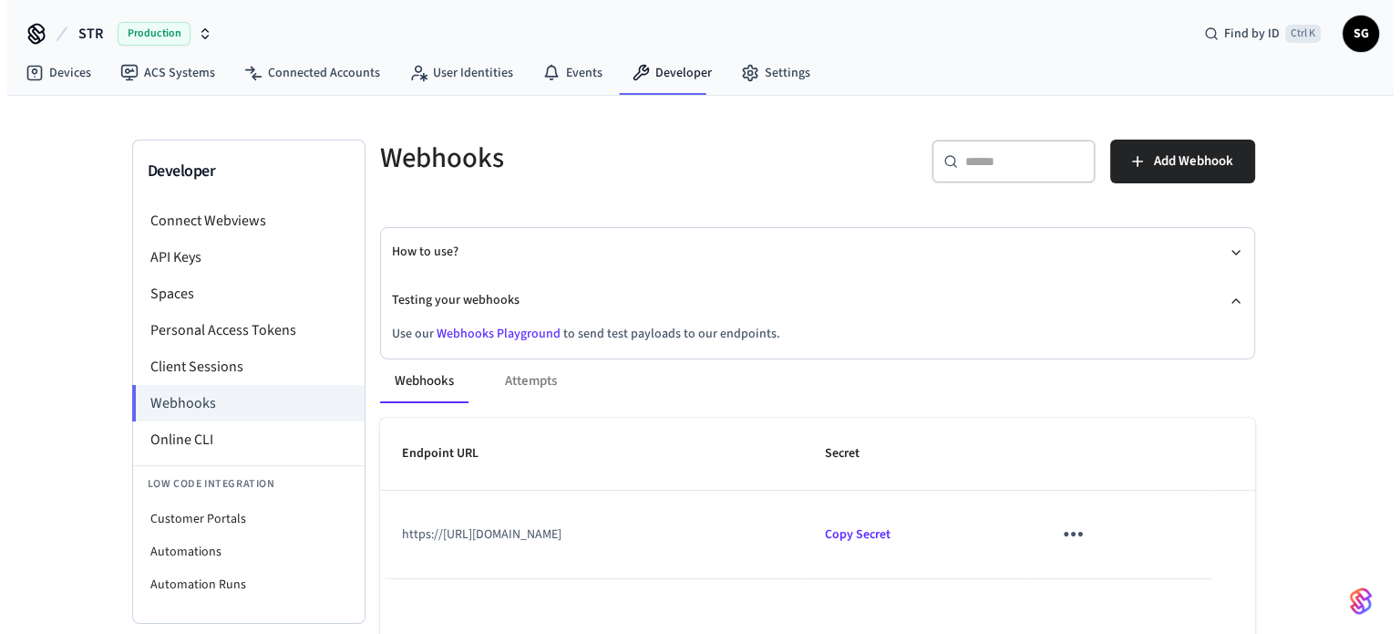
scroll to position [91, 0]
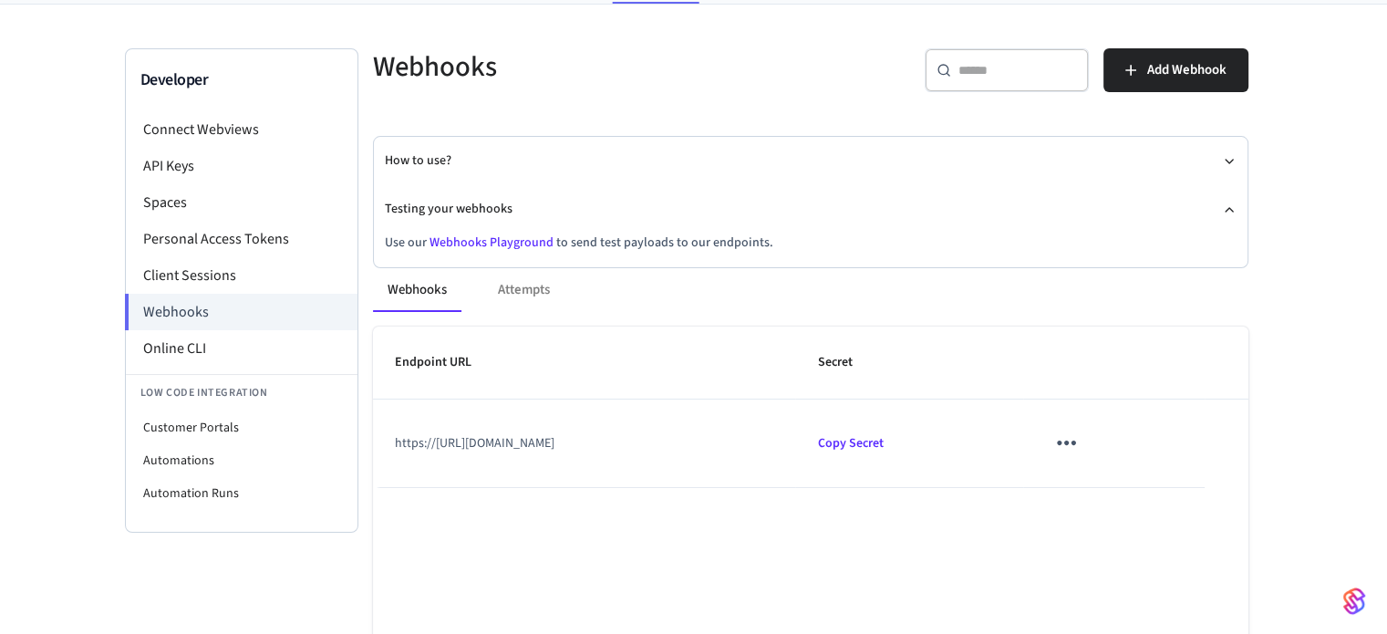
click at [1088, 447] on button "sticky table" at bounding box center [1066, 442] width 43 height 43
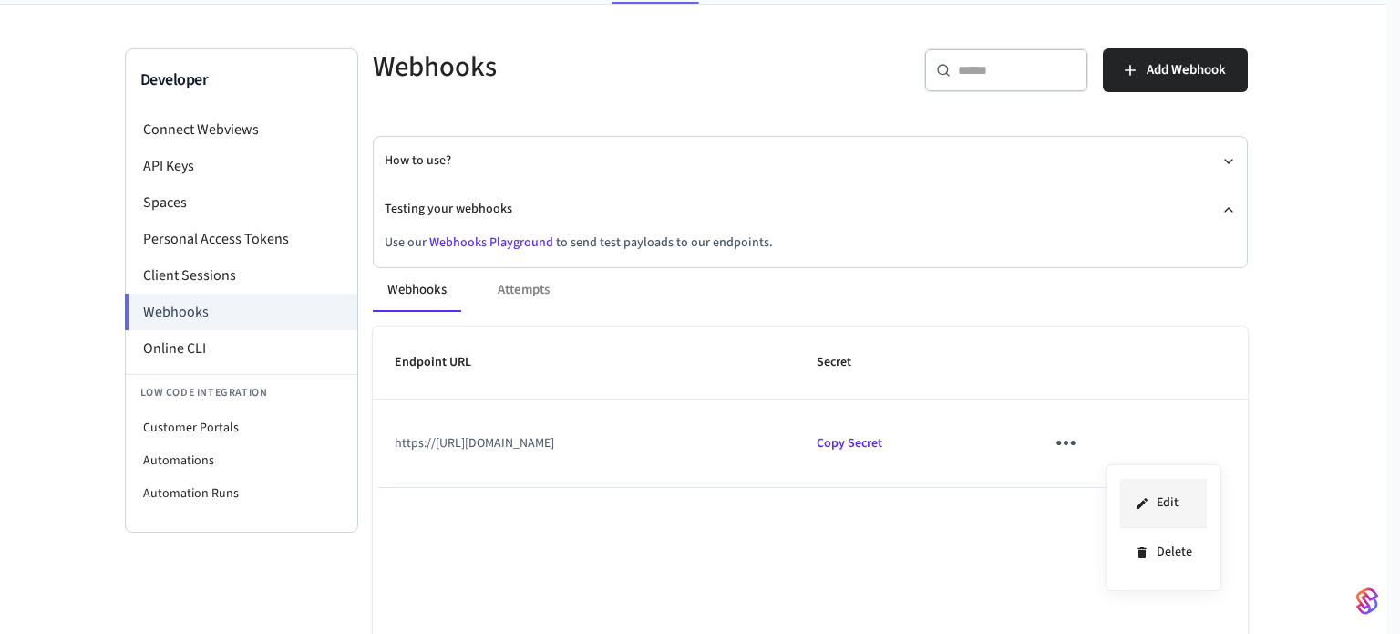
click at [1162, 503] on li "Edit" at bounding box center [1164, 503] width 87 height 49
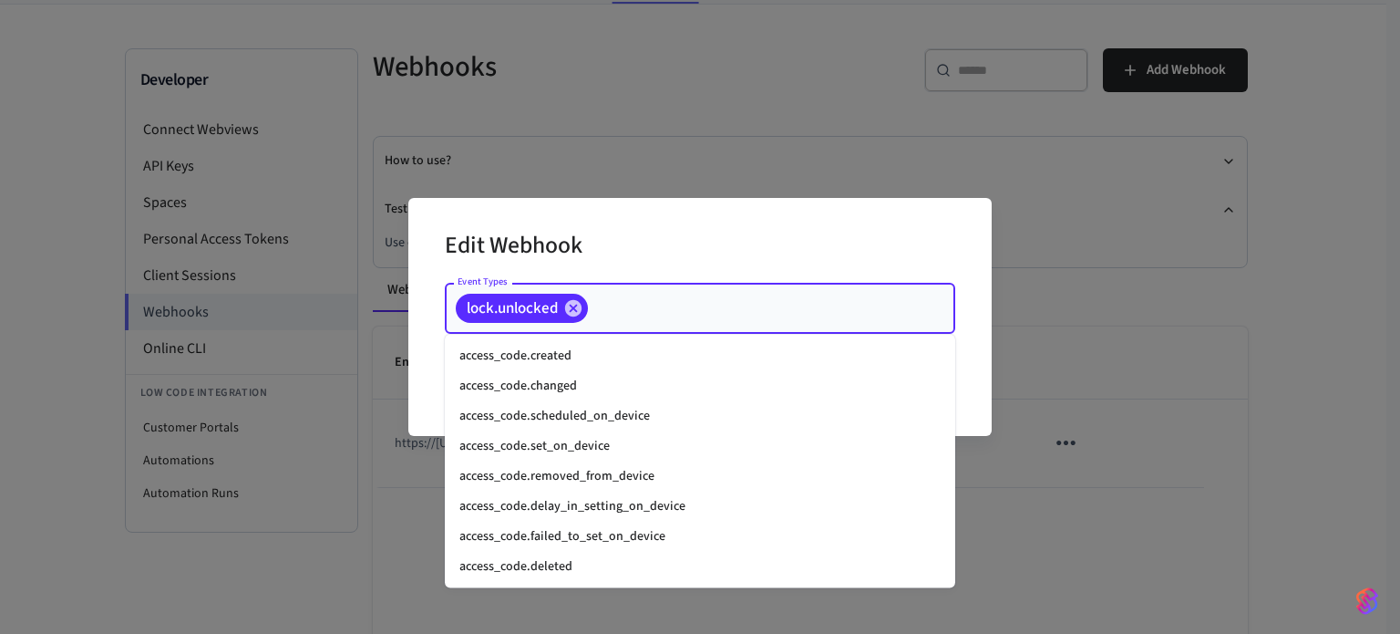
click at [649, 315] on input "Event Types" at bounding box center [743, 309] width 305 height 32
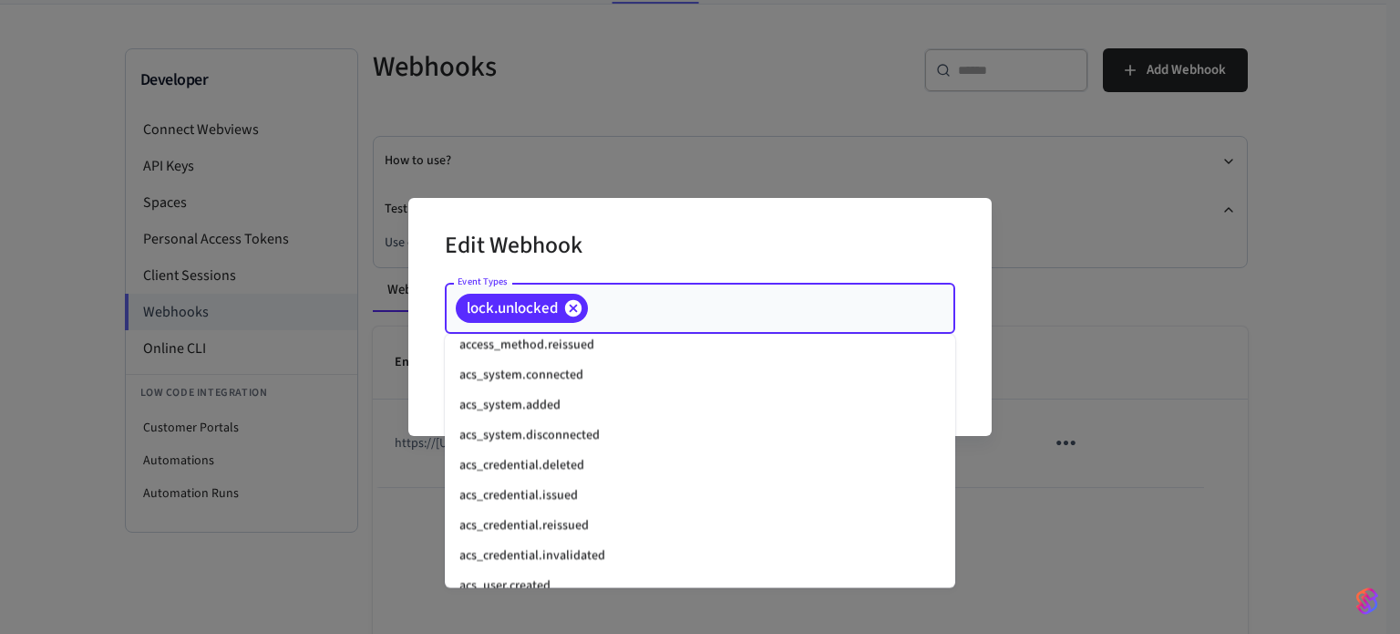
click at [575, 311] on icon at bounding box center [573, 308] width 16 height 16
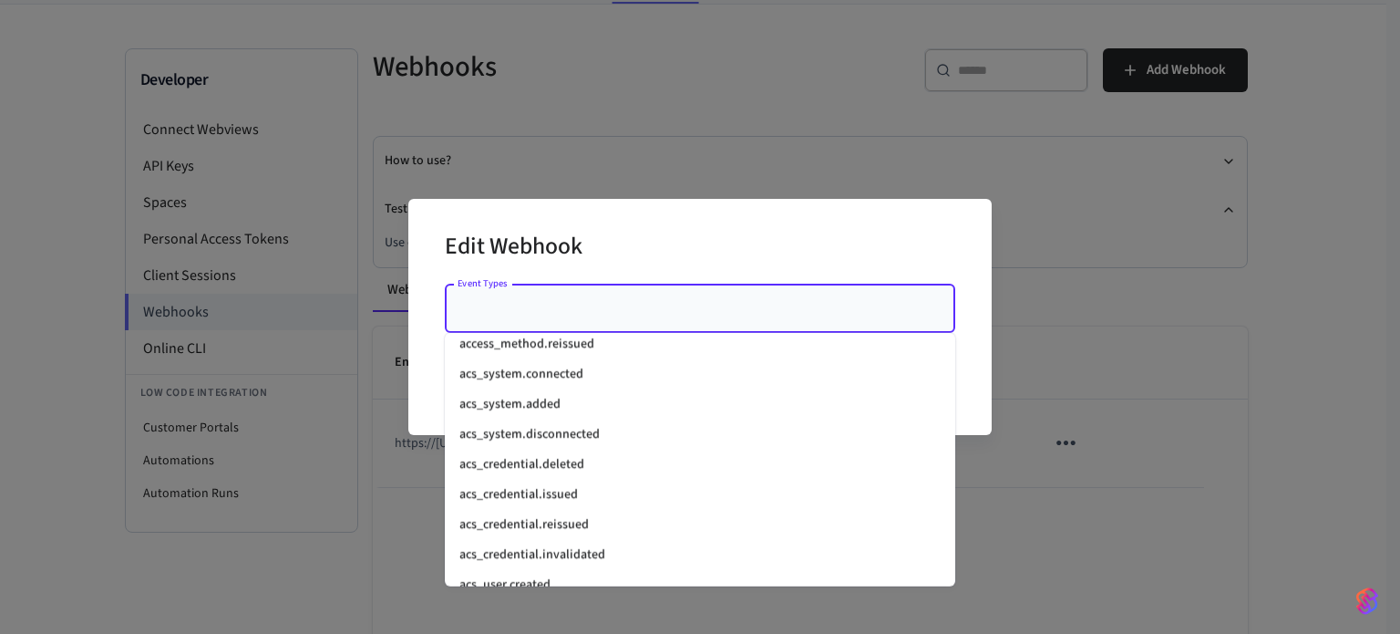
click at [575, 311] on input "Event Types" at bounding box center [686, 309] width 467 height 32
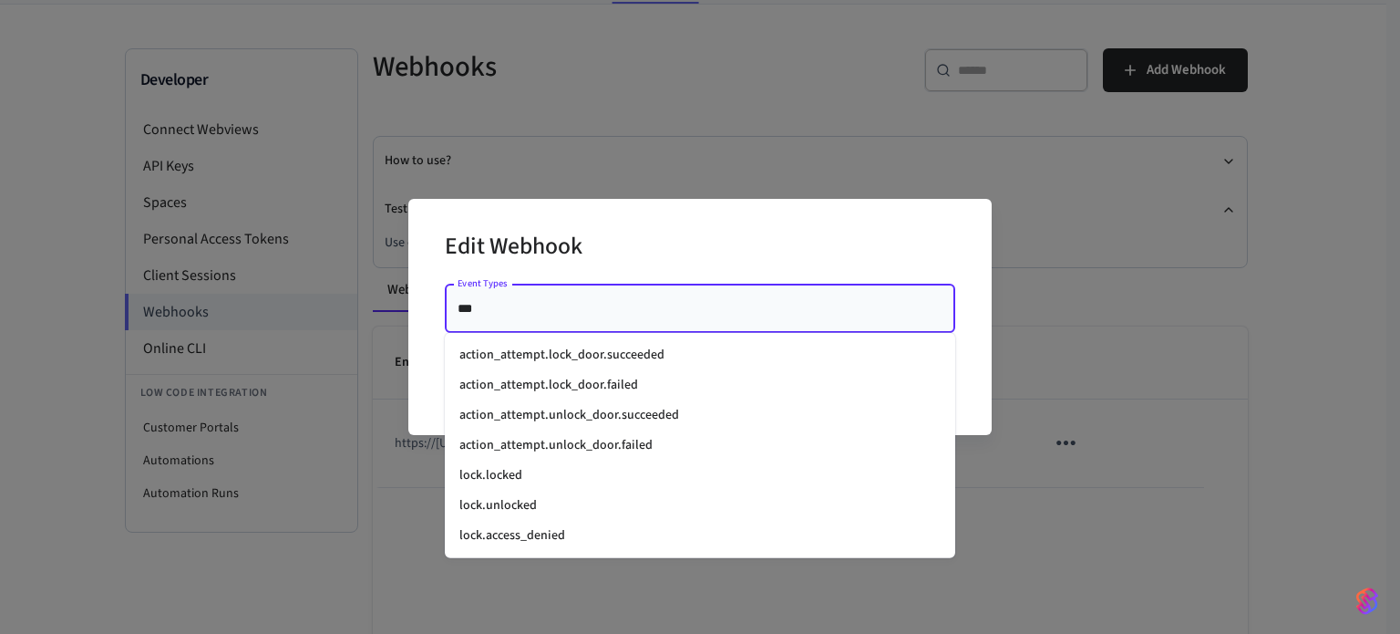
type input "****"
click at [529, 505] on li "lock.unlocked" at bounding box center [700, 506] width 511 height 30
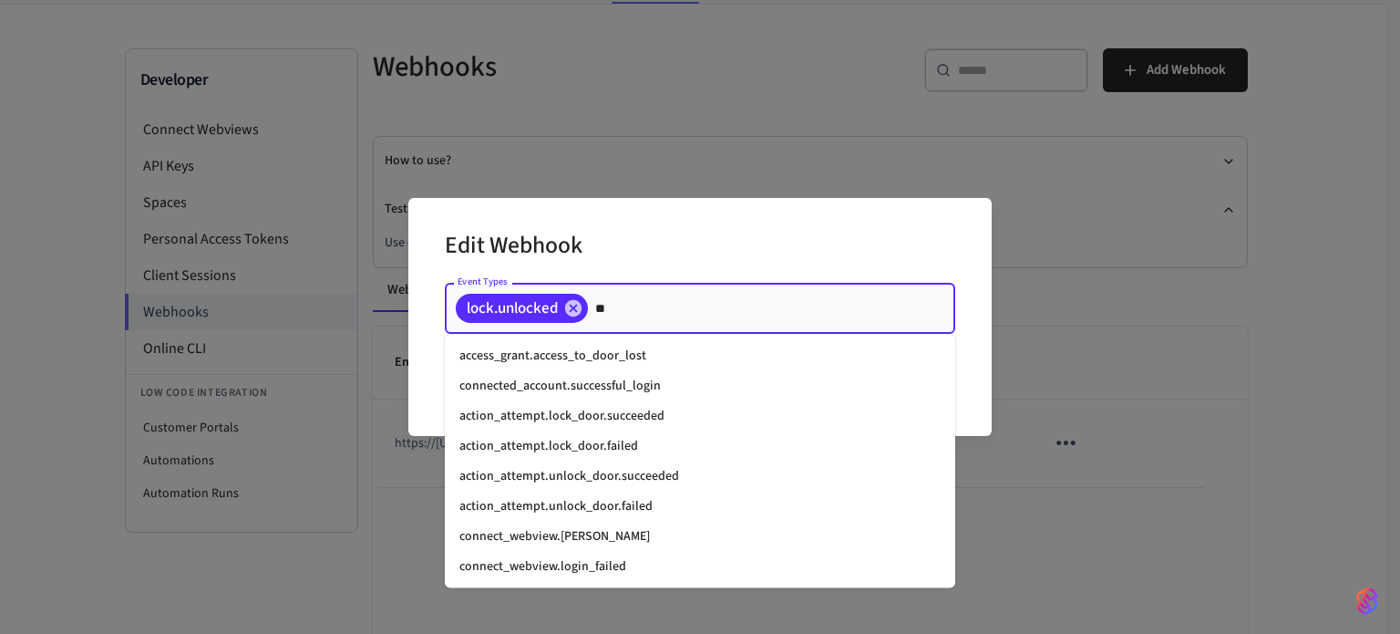
scroll to position [0, 0]
type input "****"
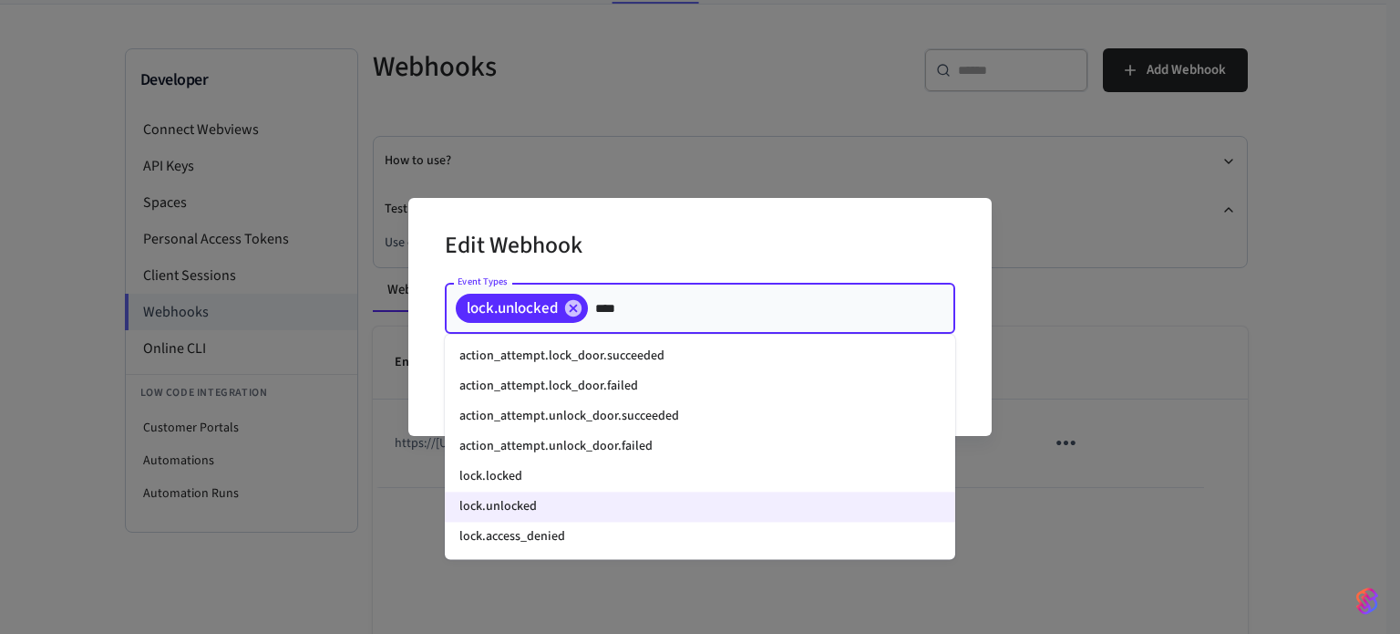
click at [492, 470] on li "lock.locked" at bounding box center [700, 476] width 511 height 30
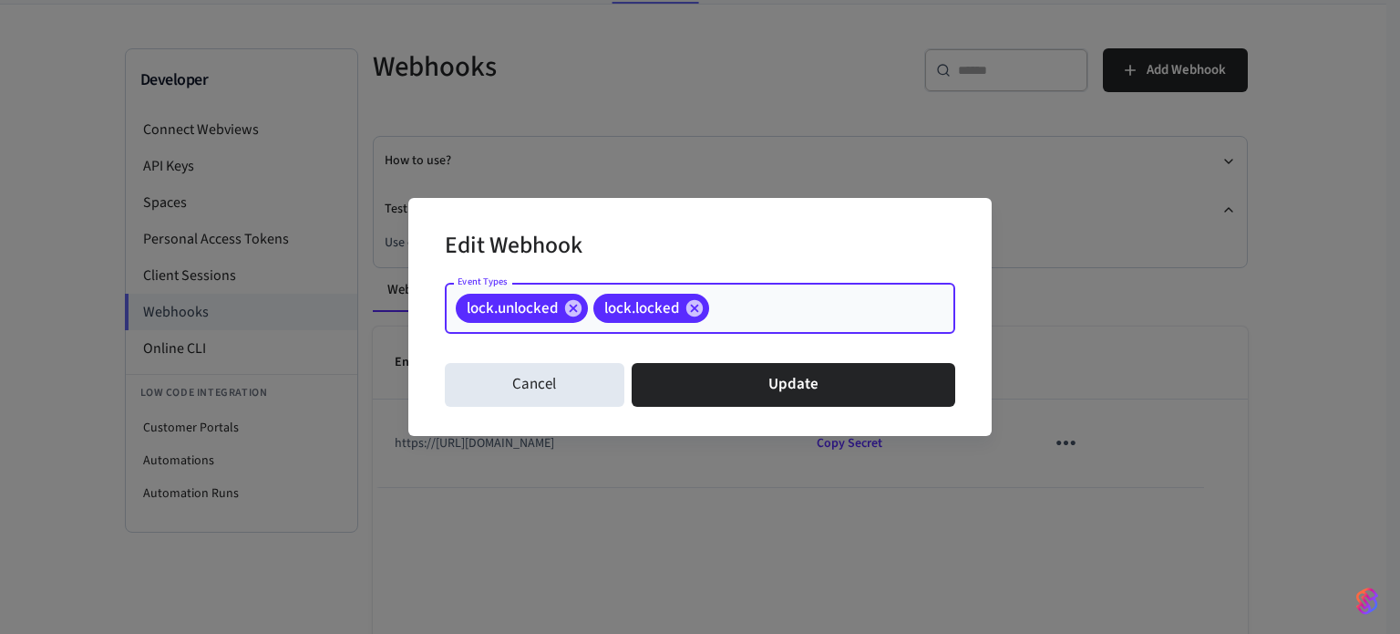
click at [770, 313] on input "Event Types" at bounding box center [804, 309] width 184 height 32
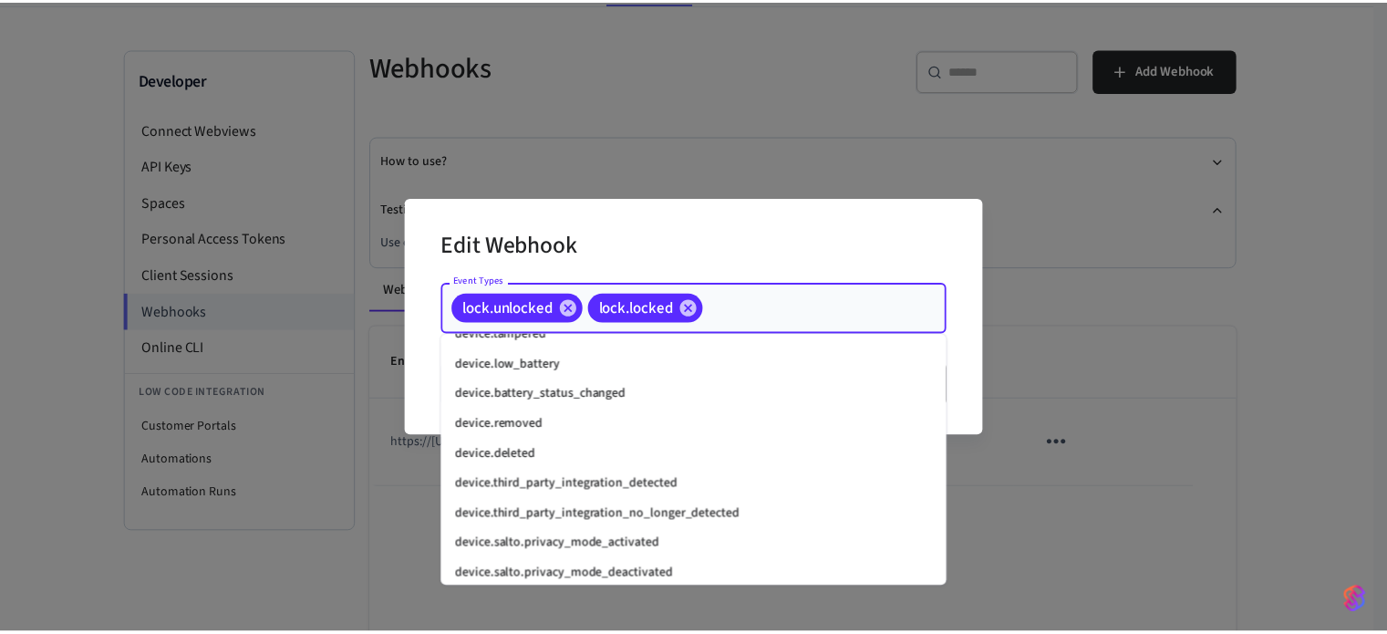
scroll to position [1796, 0]
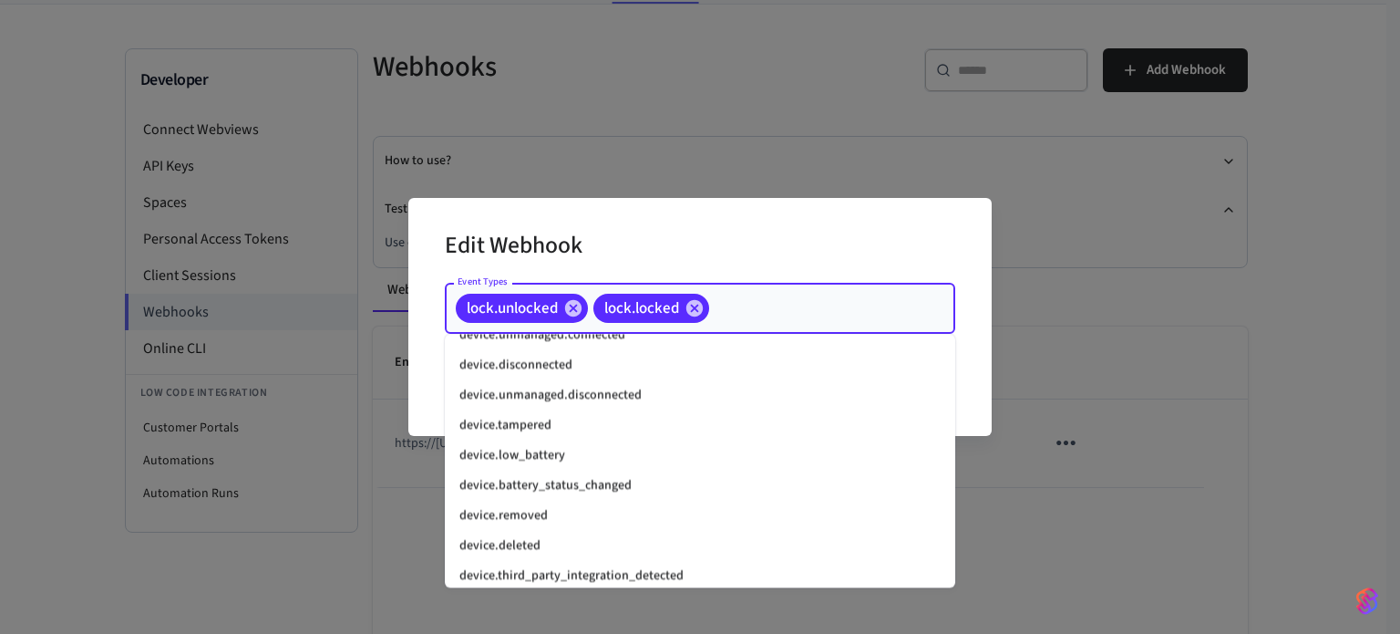
click at [564, 452] on li "device.low_battery" at bounding box center [700, 455] width 511 height 30
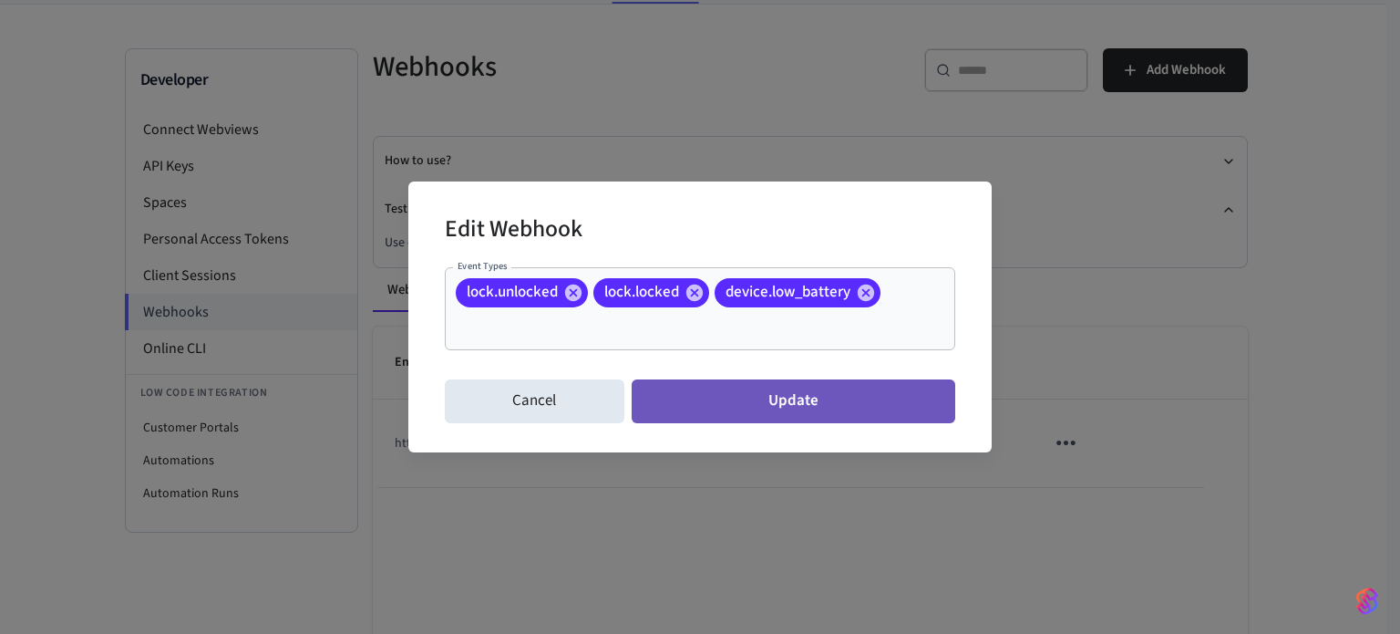
click at [767, 411] on button "Update" at bounding box center [794, 401] width 324 height 44
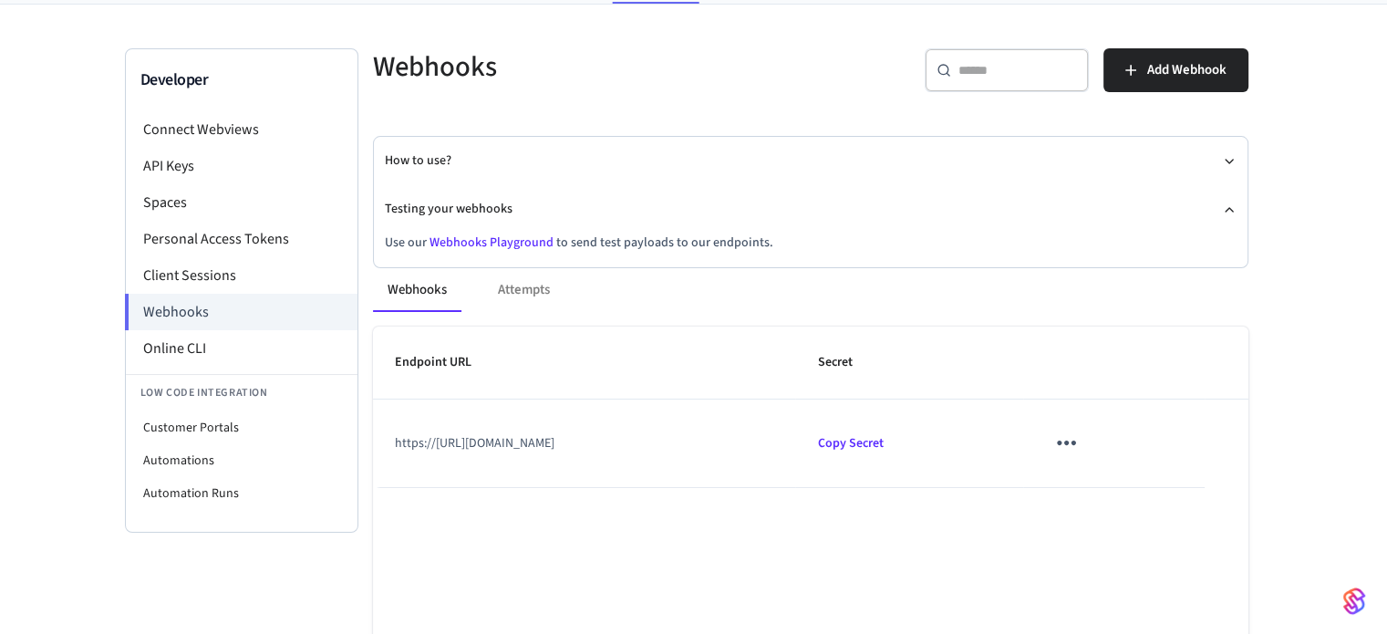
scroll to position [0, 0]
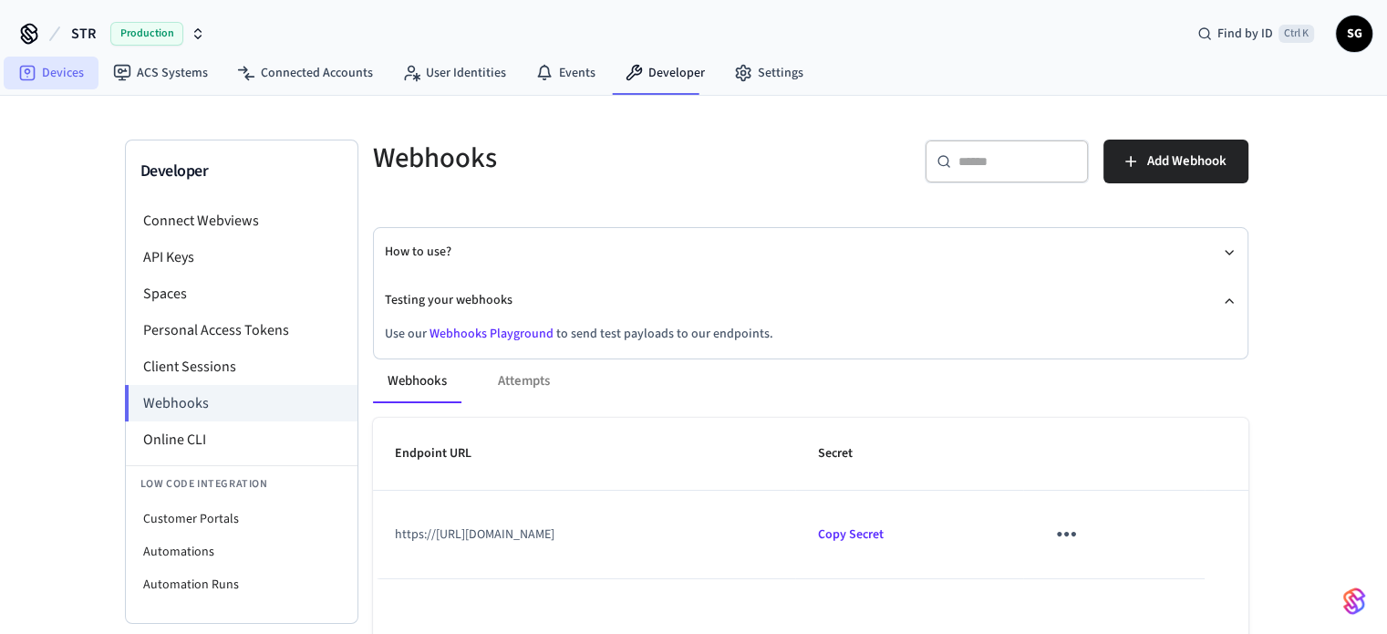
click at [43, 76] on link "Devices" at bounding box center [51, 73] width 95 height 33
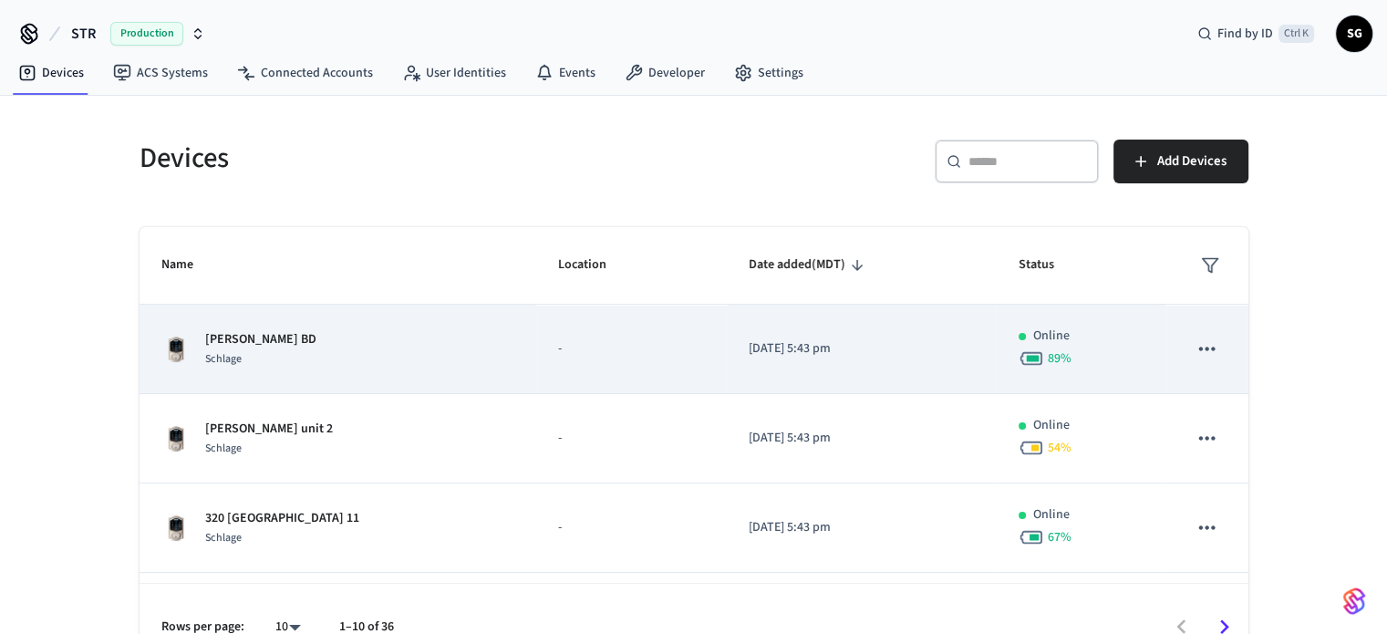
click at [248, 333] on p "[PERSON_NAME] BD" at bounding box center [260, 339] width 111 height 19
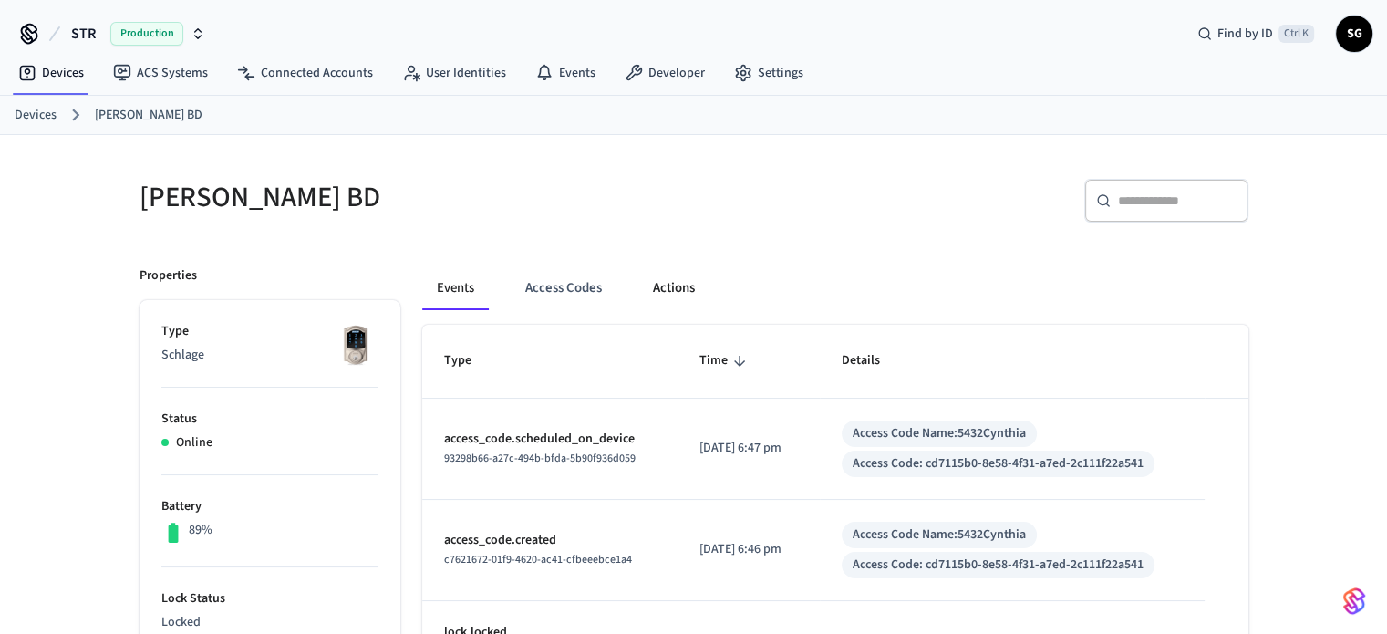
click at [658, 291] on button "Actions" at bounding box center [673, 288] width 71 height 44
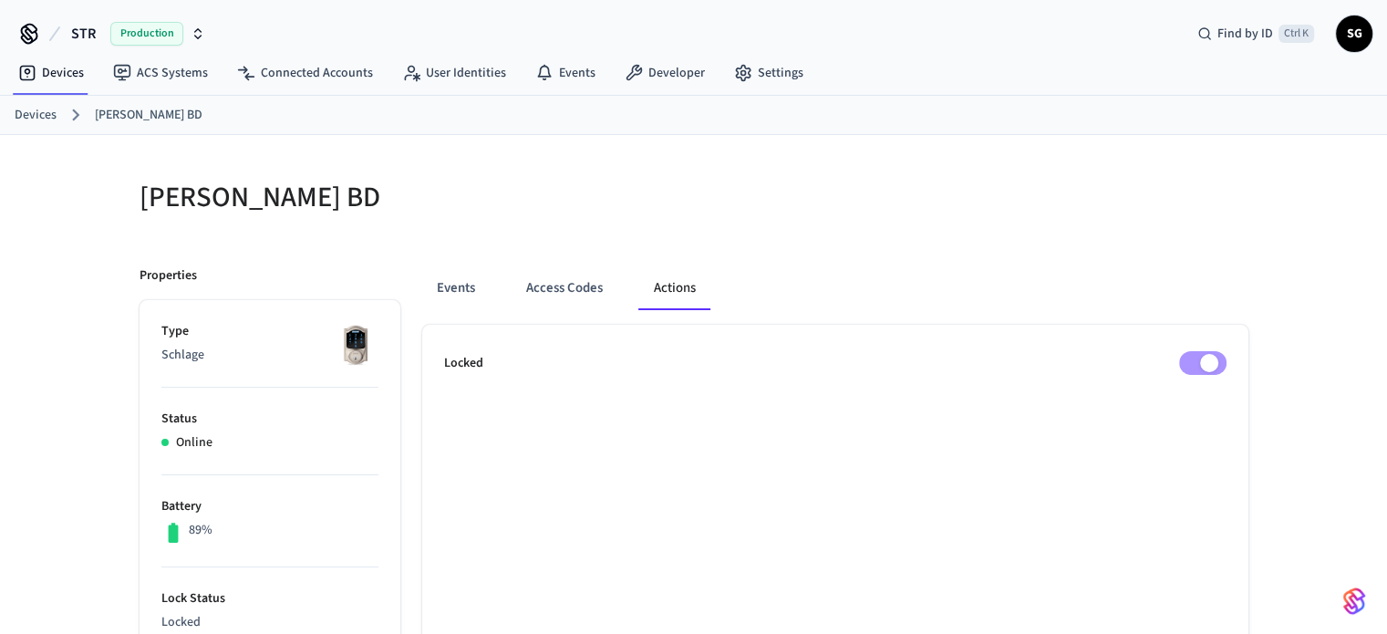
scroll to position [91, 0]
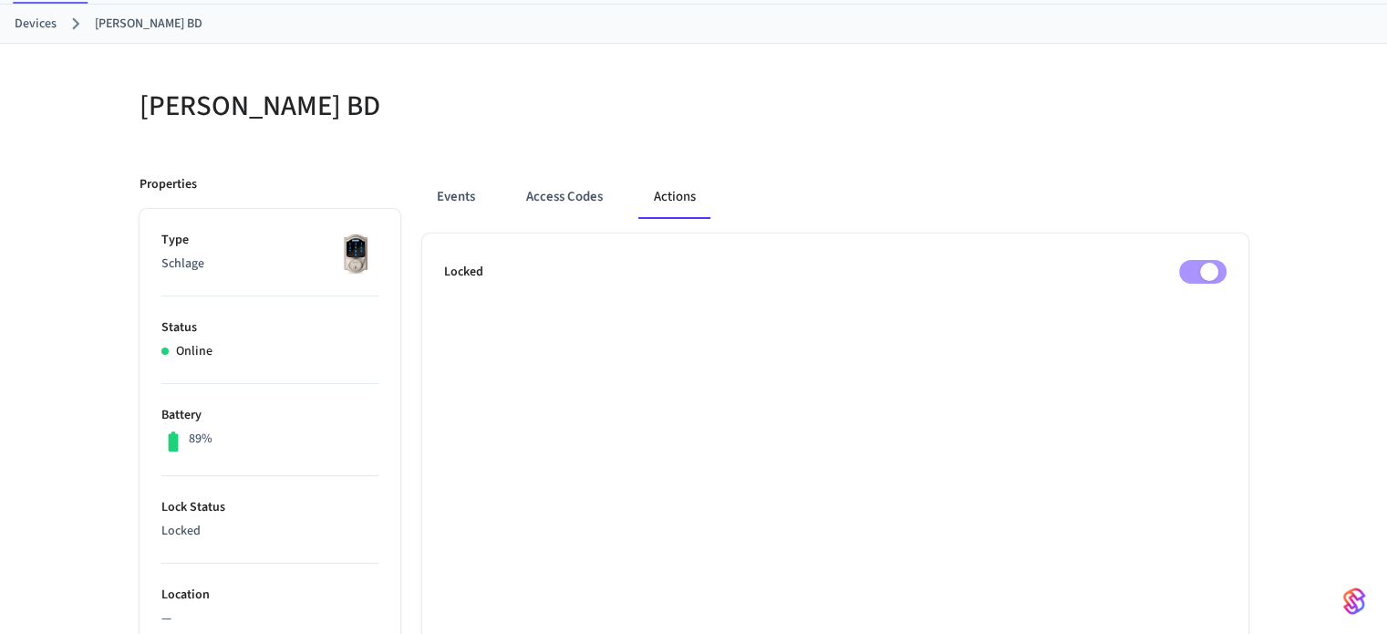
click at [1171, 273] on div "Locked" at bounding box center [835, 272] width 782 height 24
click at [463, 204] on button "Events" at bounding box center [455, 197] width 67 height 44
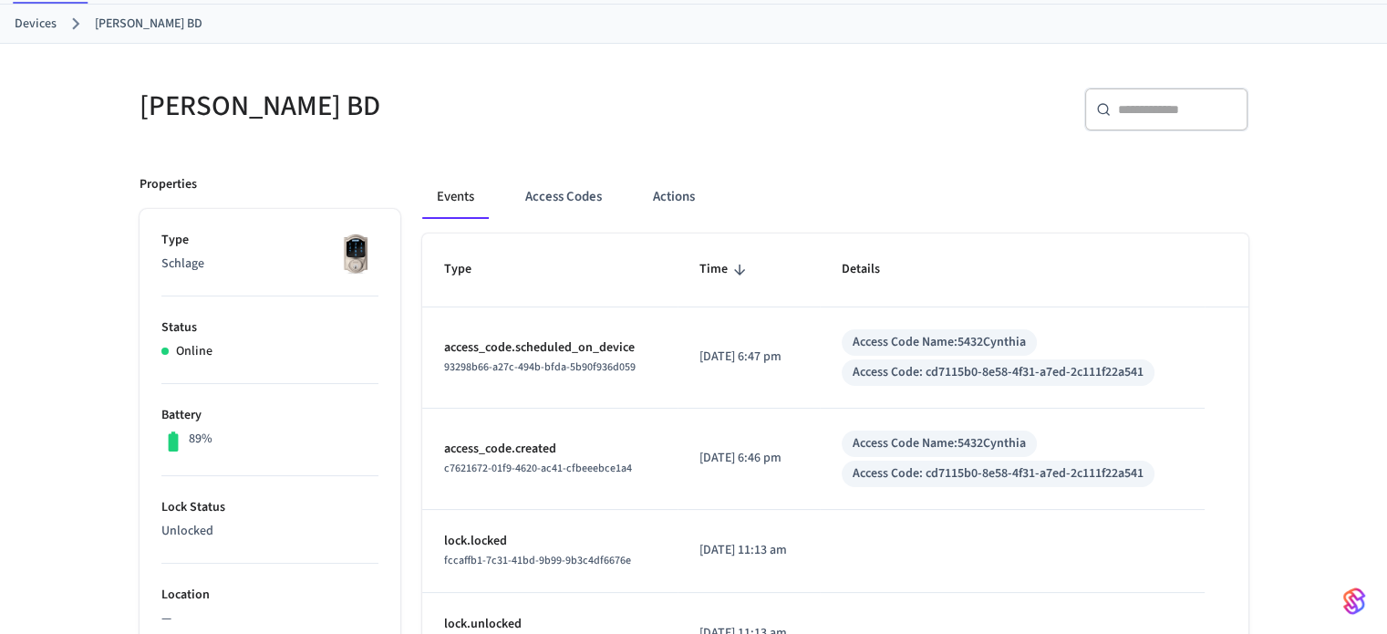
scroll to position [0, 0]
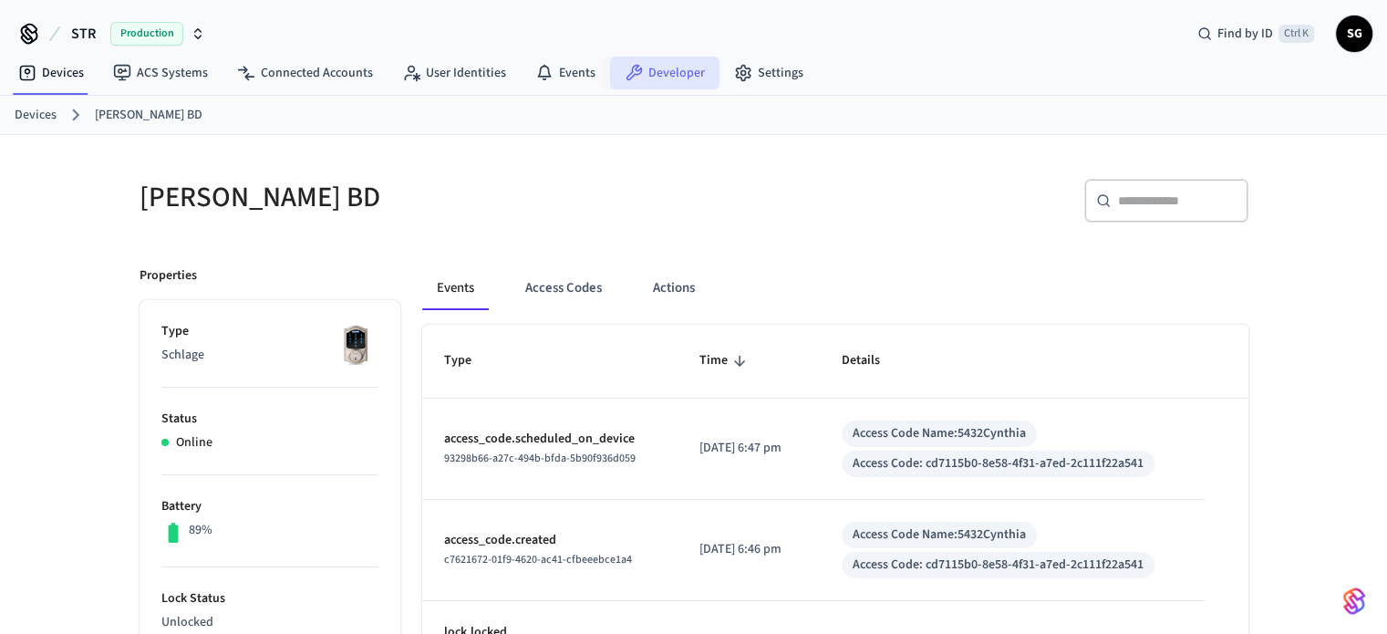
click at [651, 77] on link "Developer" at bounding box center [664, 73] width 109 height 33
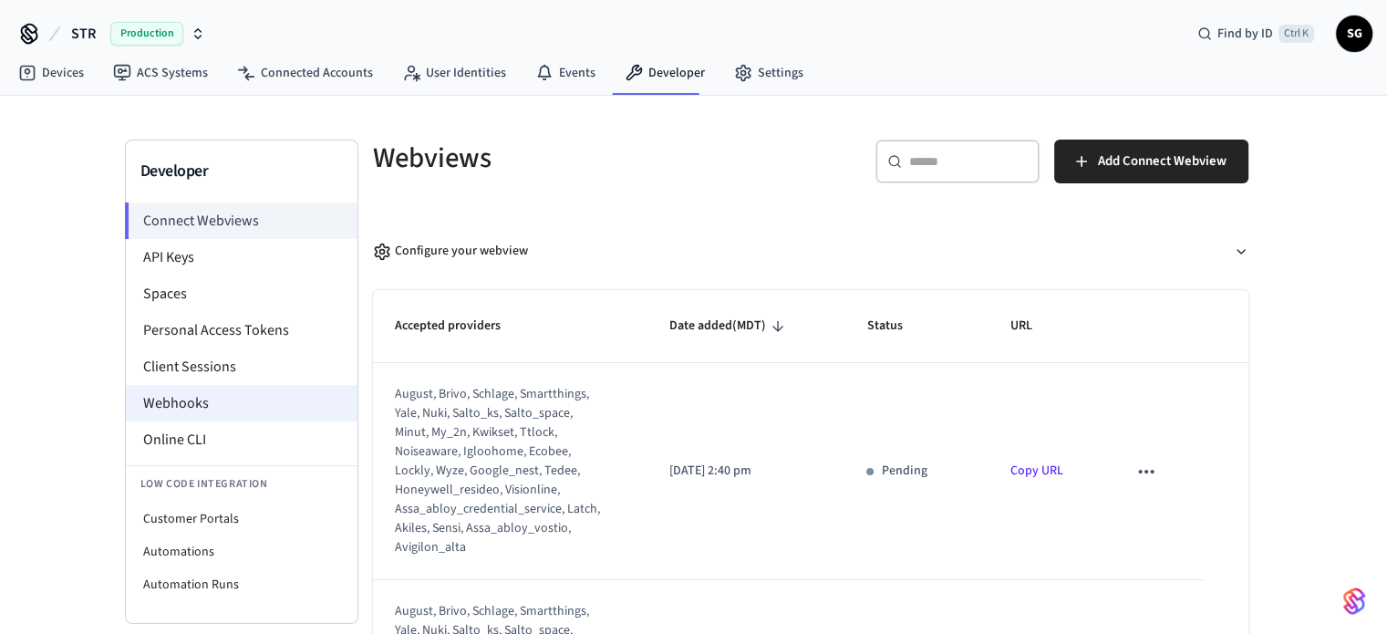
click at [190, 398] on li "Webhooks" at bounding box center [242, 403] width 232 height 36
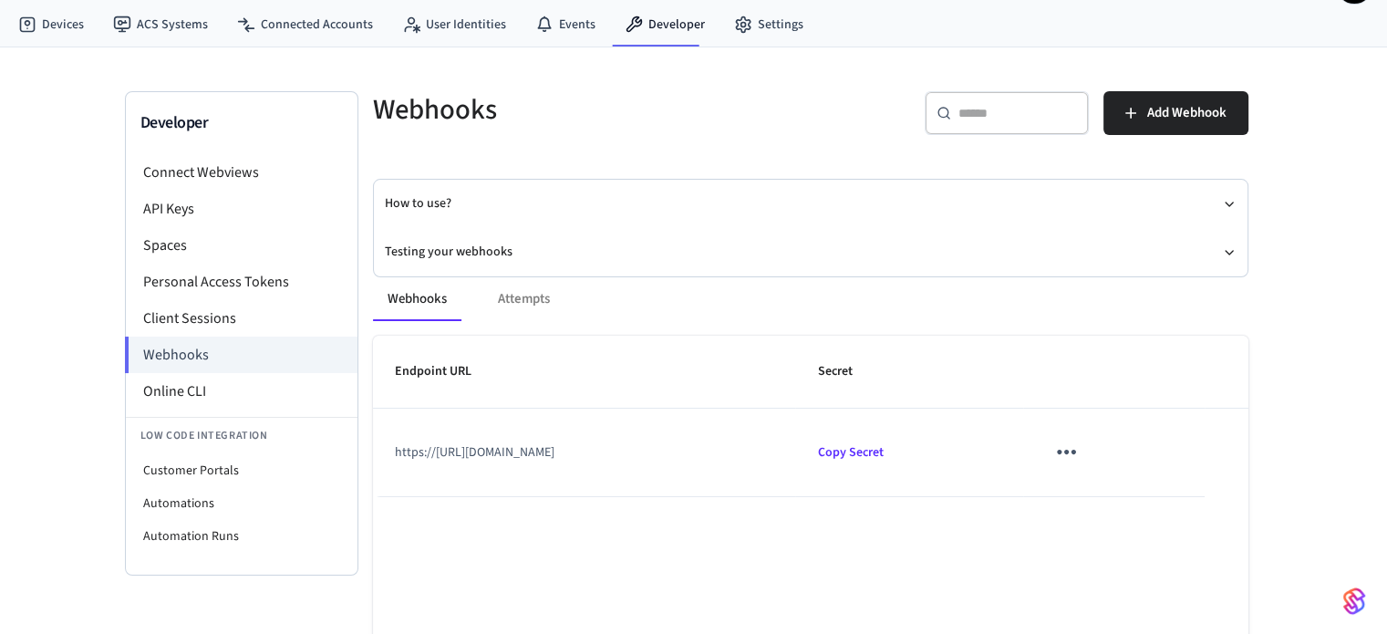
scroll to position [91, 0]
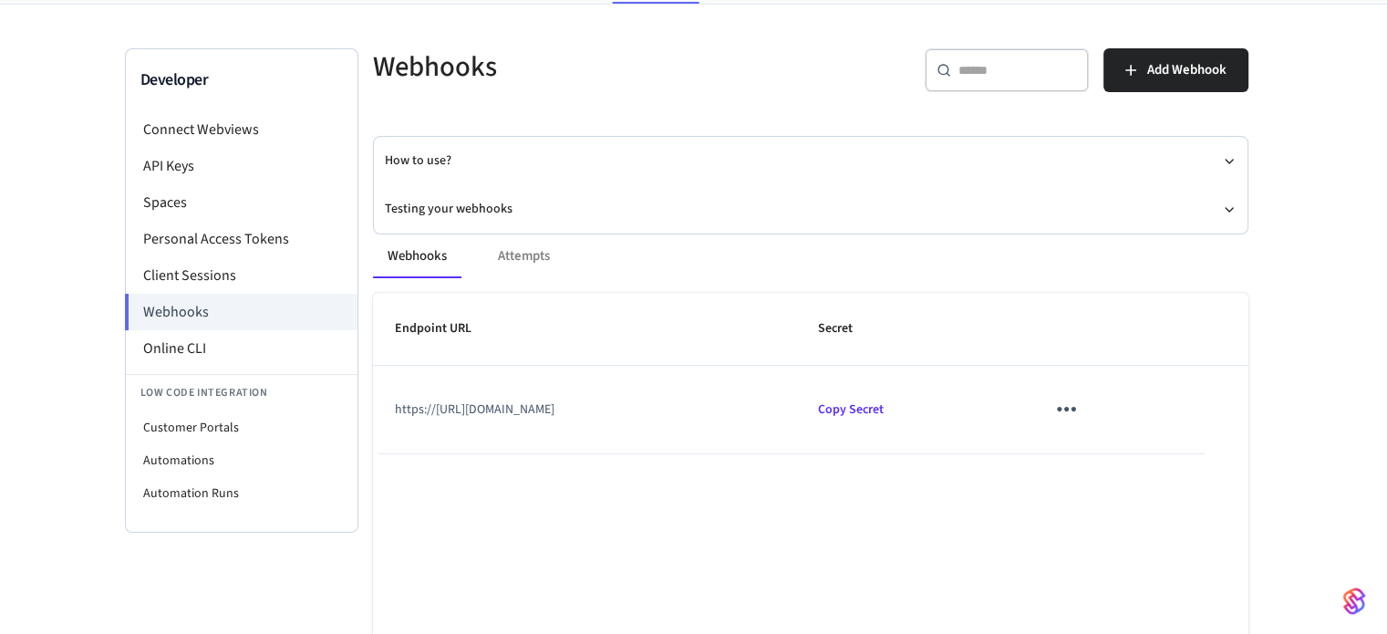
click at [516, 250] on div "Webhooks Attempts" at bounding box center [810, 256] width 875 height 44
click at [494, 212] on div "Webhooks Attempts Endpoint URL Secret https://[URL][DOMAIN_NAME] Copy Secret Ro…" at bounding box center [799, 474] width 897 height 524
click at [499, 207] on button "Testing your webhooks" at bounding box center [811, 209] width 852 height 48
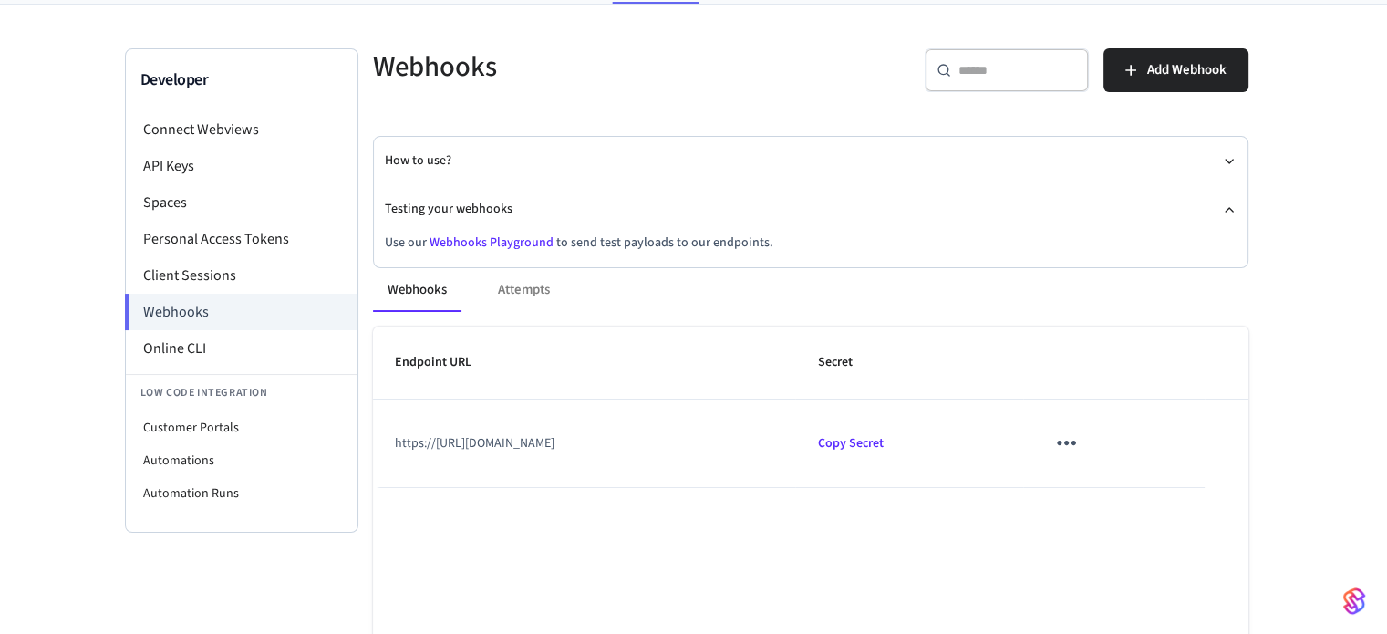
click at [514, 246] on div "Webhooks Attempts Endpoint URL Secret https://[URL][DOMAIN_NAME] Copy Secret Ro…" at bounding box center [799, 508] width 897 height 524
click at [517, 240] on link "Webhooks Playground" at bounding box center [491, 242] width 124 height 18
